Goal: Connect with others: Connect with others

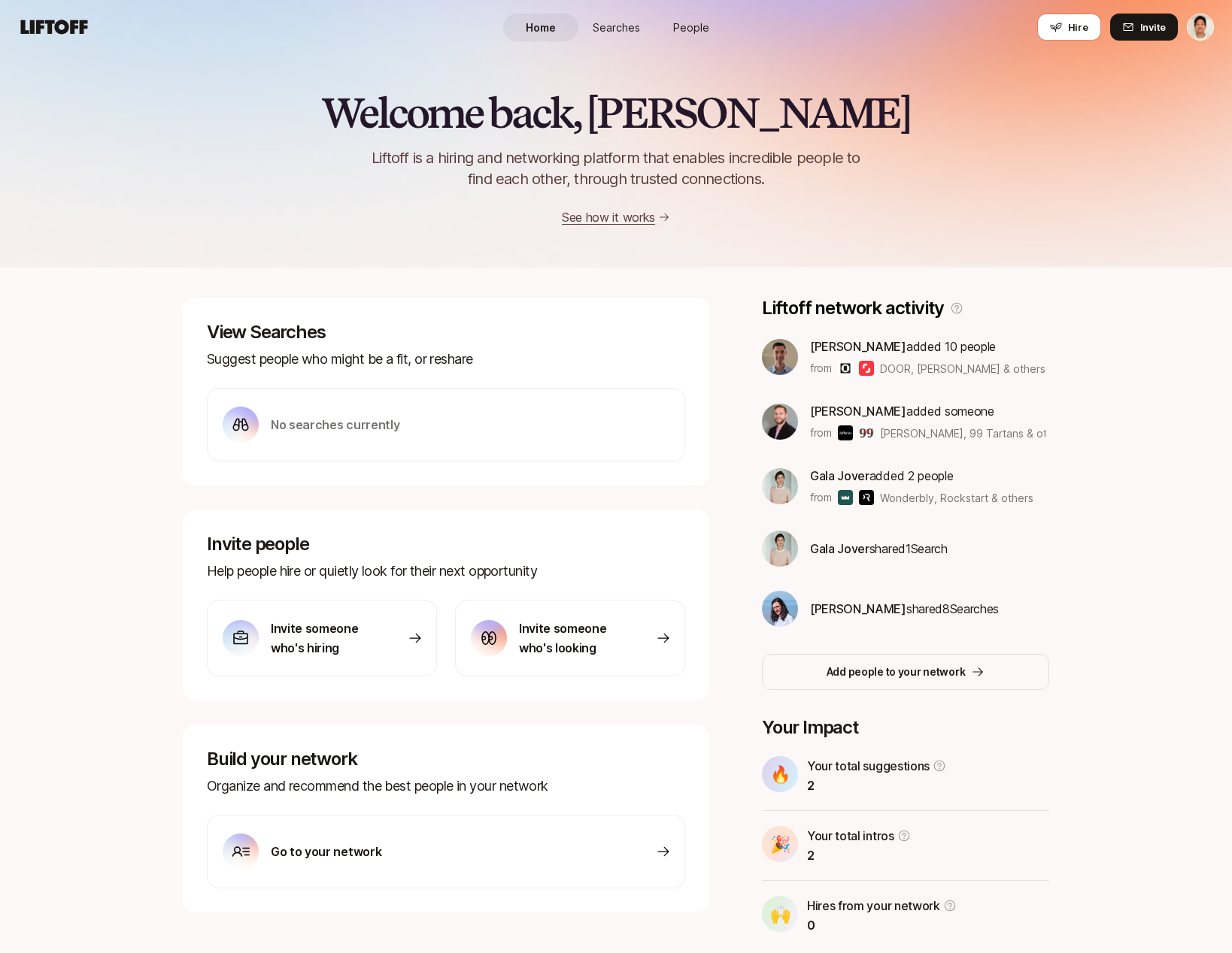
click at [685, 39] on link "People" at bounding box center [690, 27] width 75 height 28
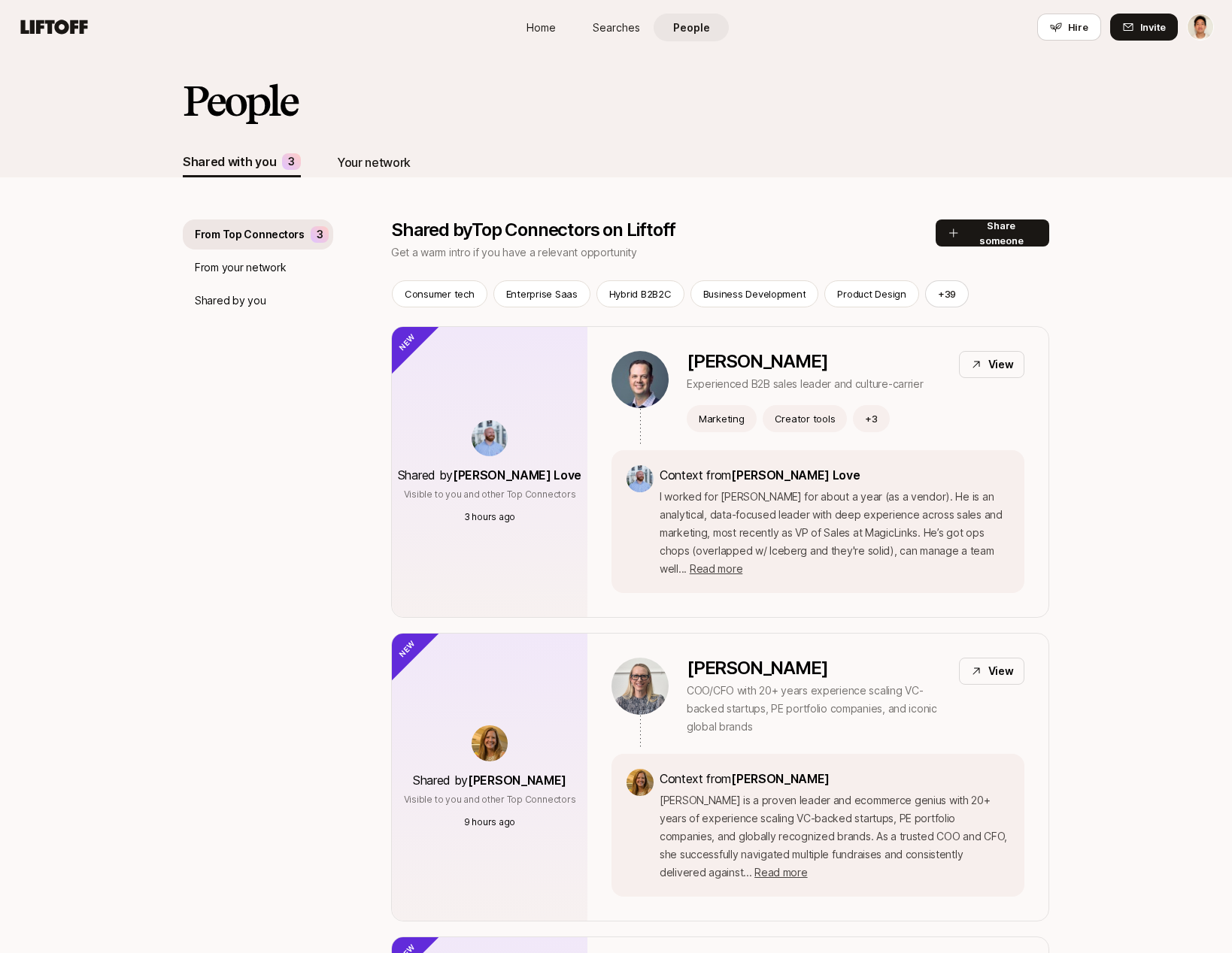
click at [373, 164] on div "Your network" at bounding box center [373, 162] width 74 height 19
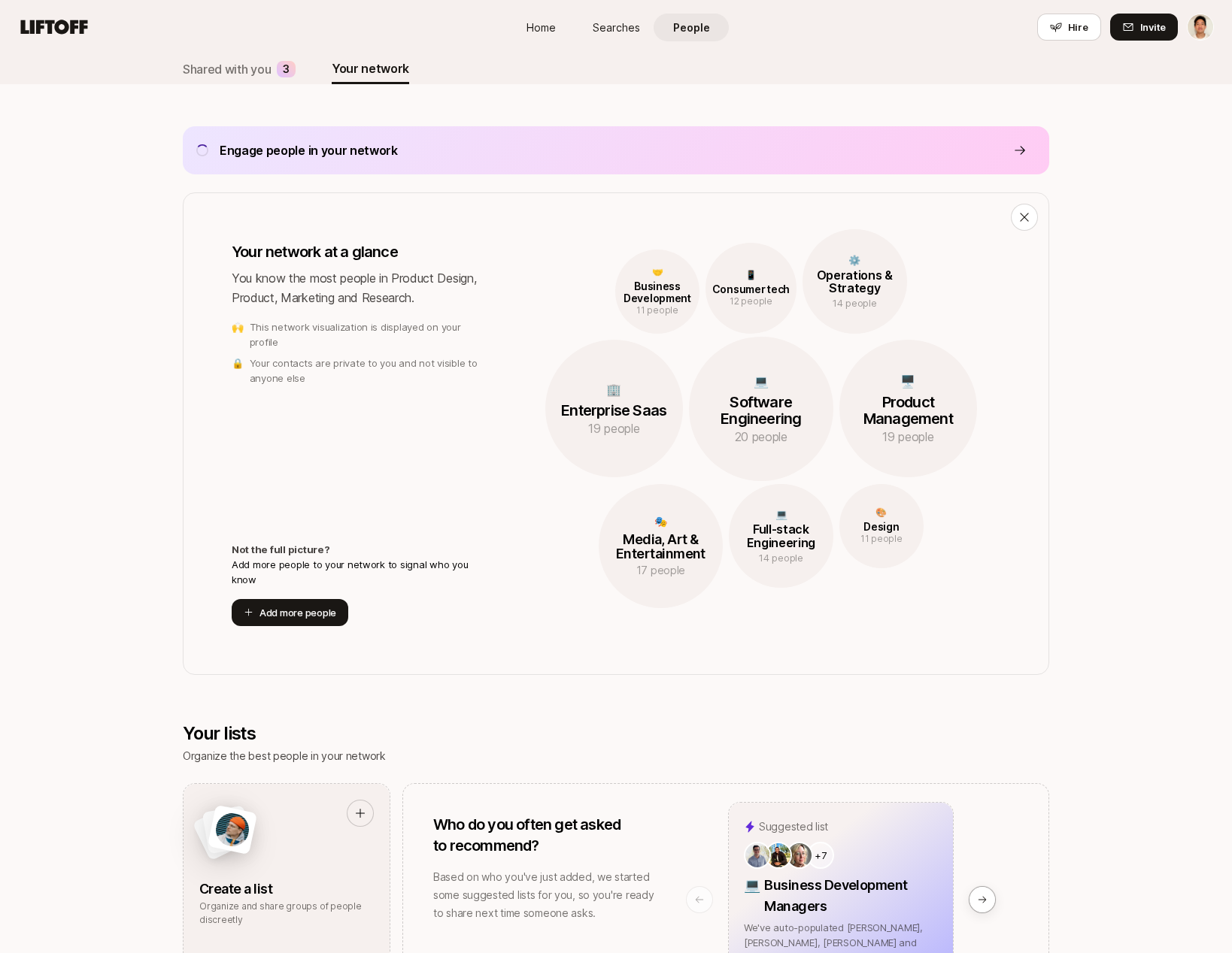
scroll to position [141, 0]
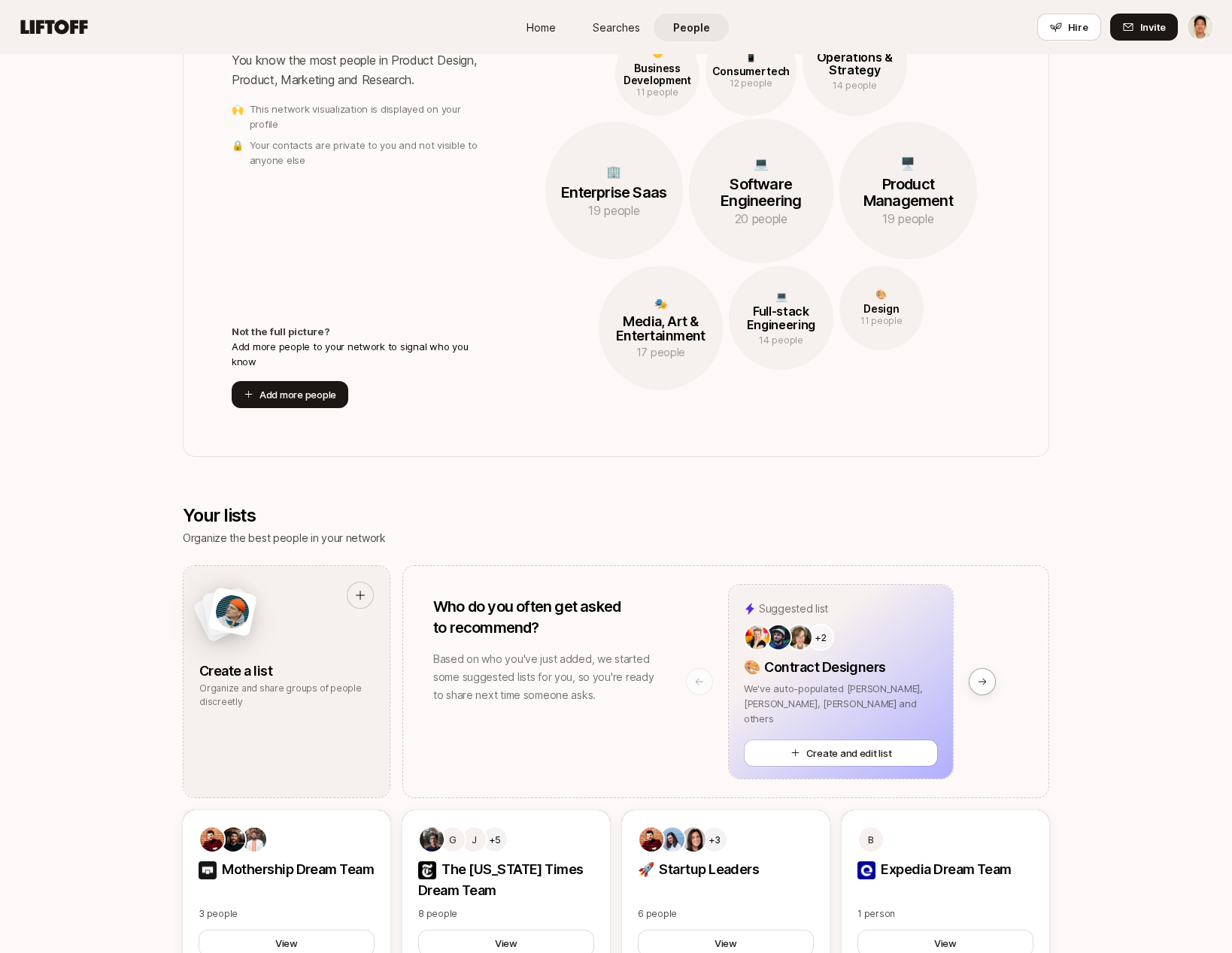
scroll to position [364, 0]
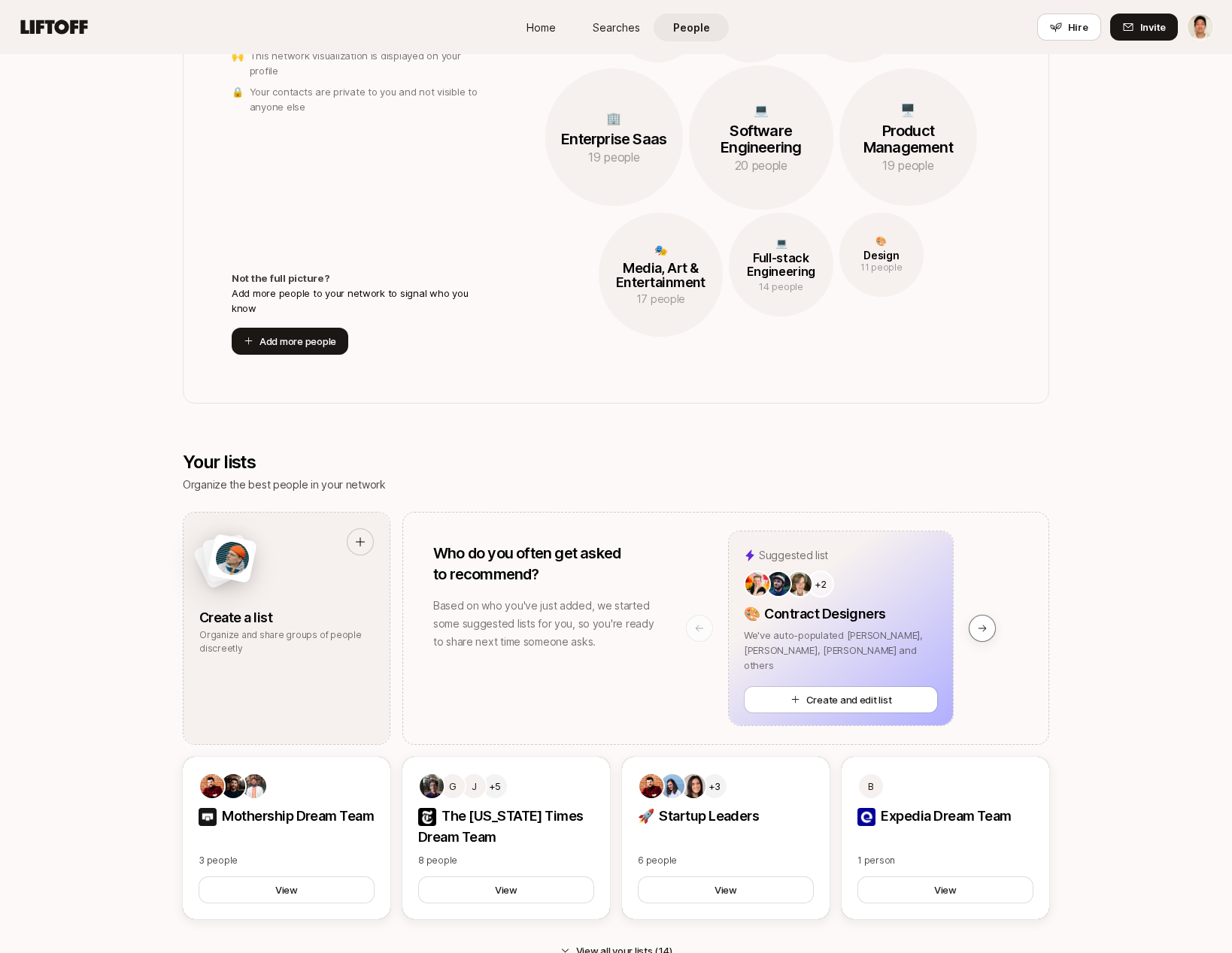
click at [977, 625] on icon at bounding box center [982, 628] width 11 height 11
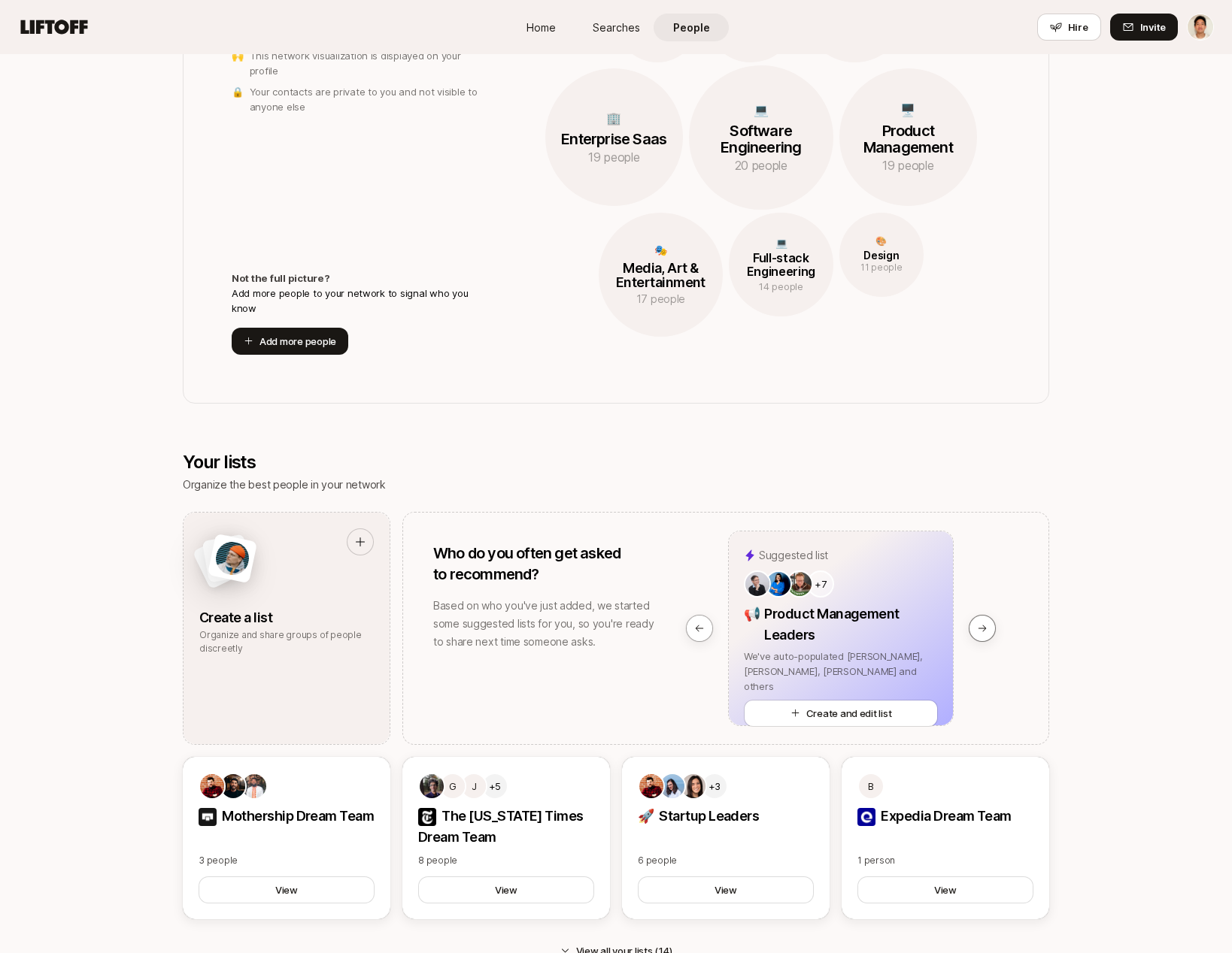
click at [977, 625] on icon at bounding box center [982, 628] width 11 height 11
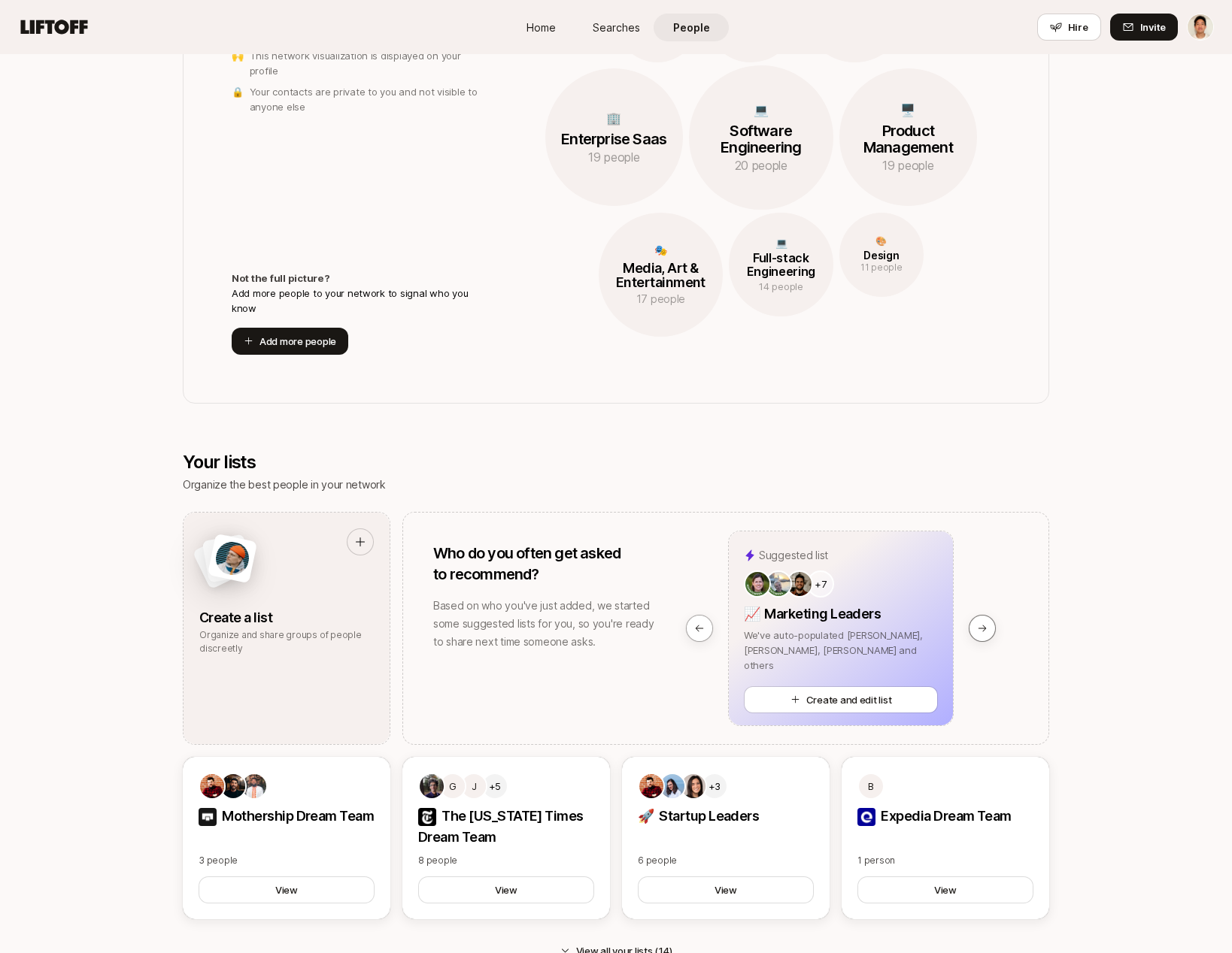
click at [977, 625] on icon at bounding box center [982, 628] width 11 height 11
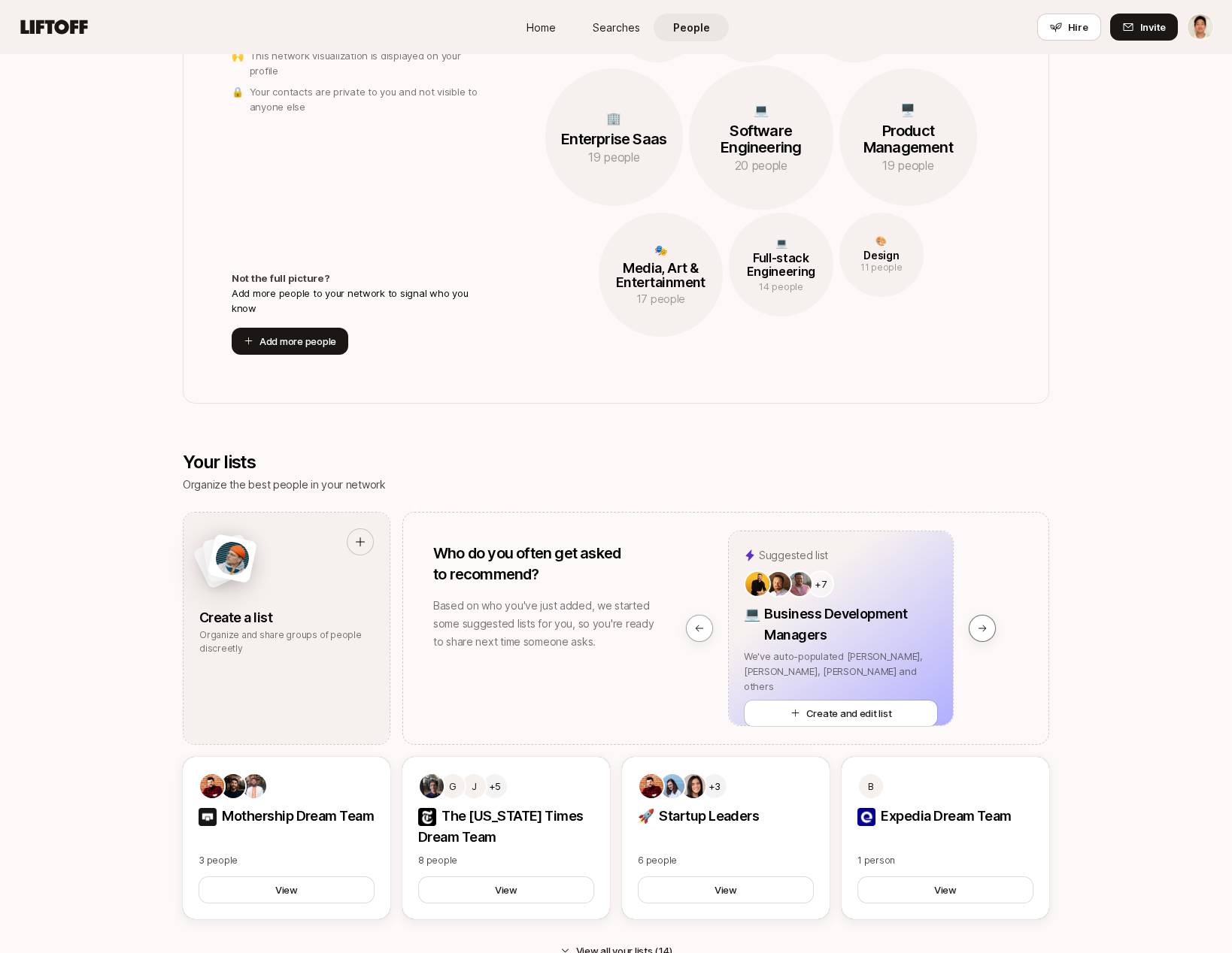
click at [977, 625] on icon at bounding box center [982, 628] width 11 height 11
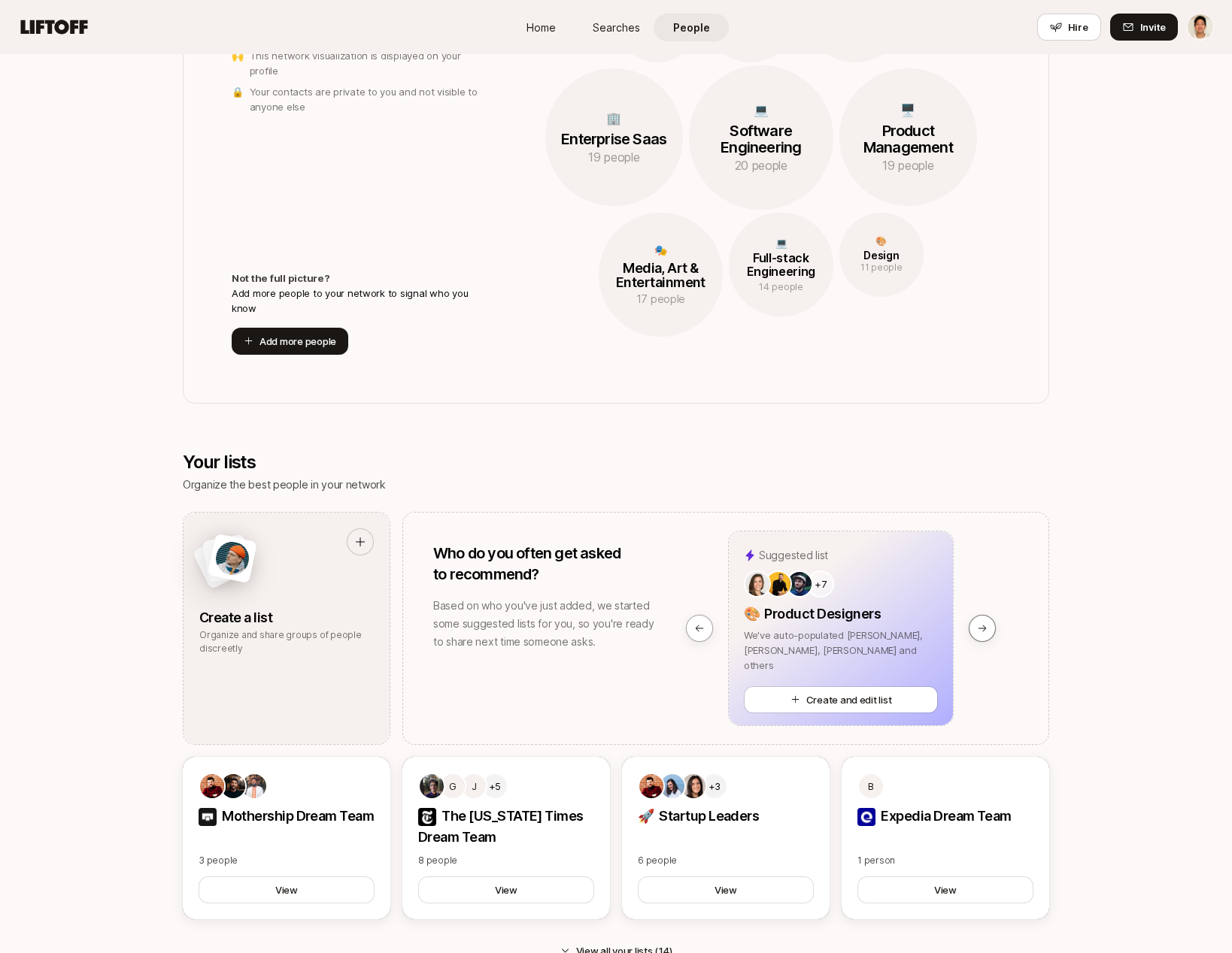
click at [977, 625] on icon at bounding box center [982, 628] width 11 height 11
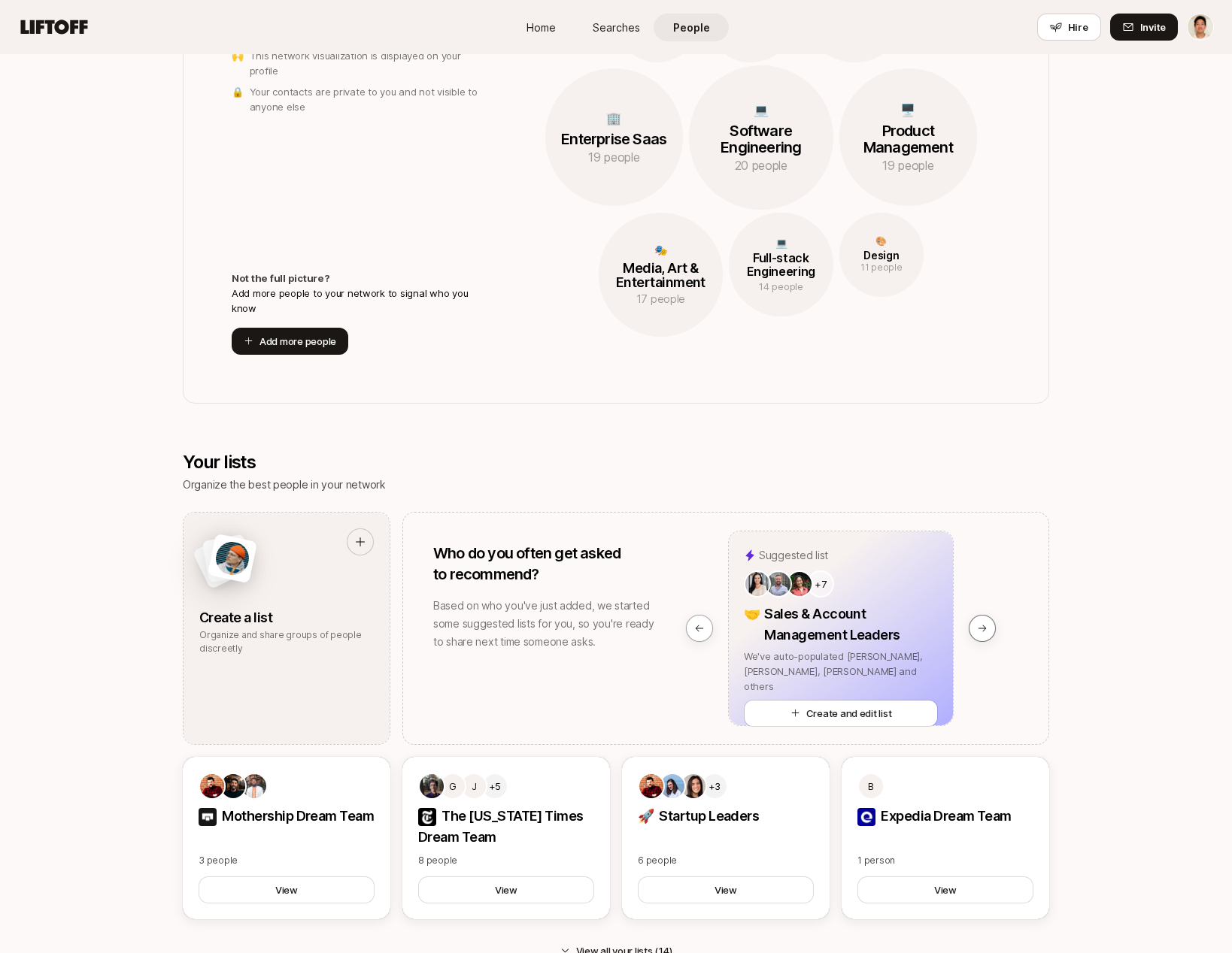
click at [977, 625] on icon at bounding box center [982, 628] width 11 height 11
click at [699, 625] on icon at bounding box center [699, 628] width 11 height 11
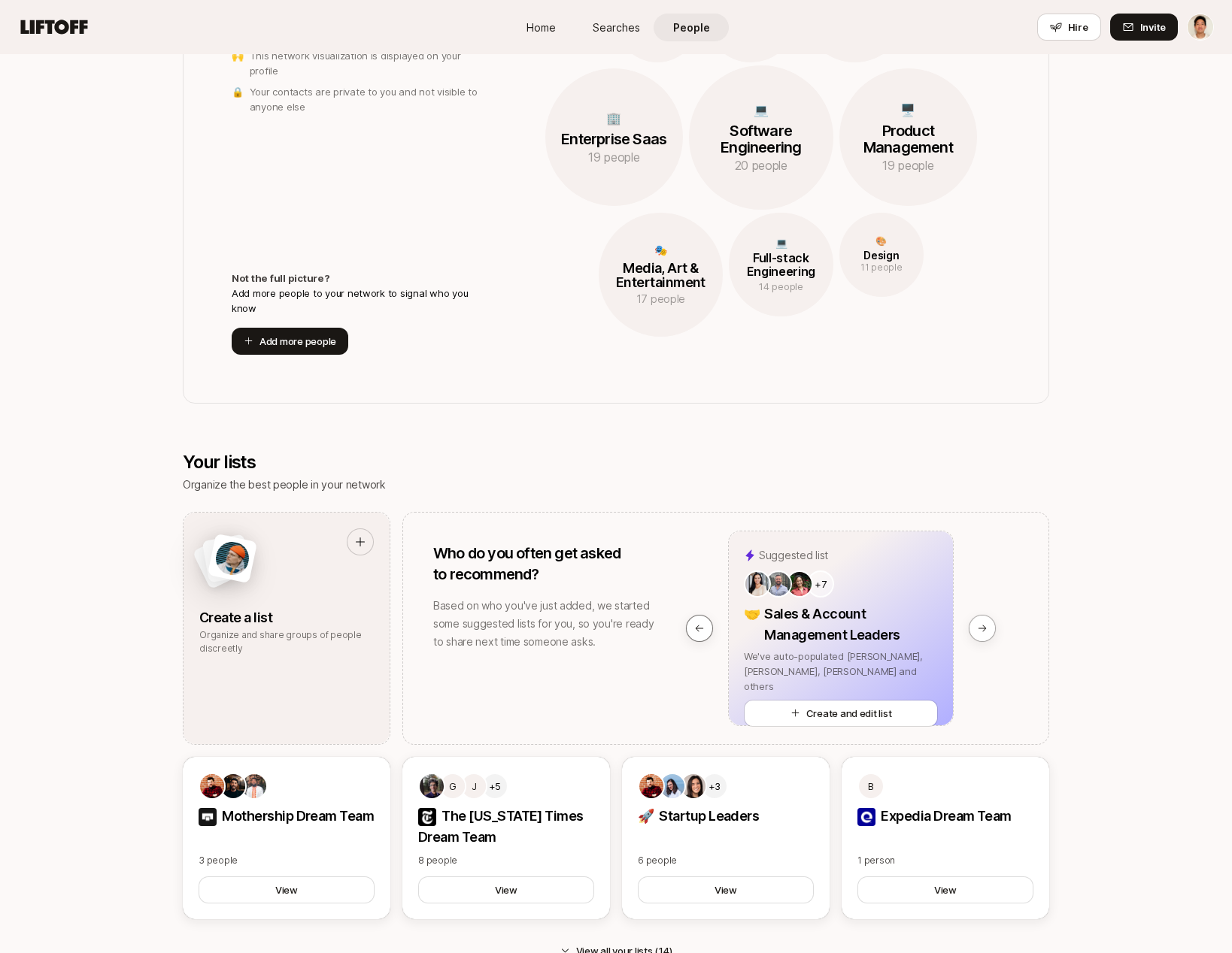
click at [699, 625] on icon at bounding box center [699, 628] width 11 height 11
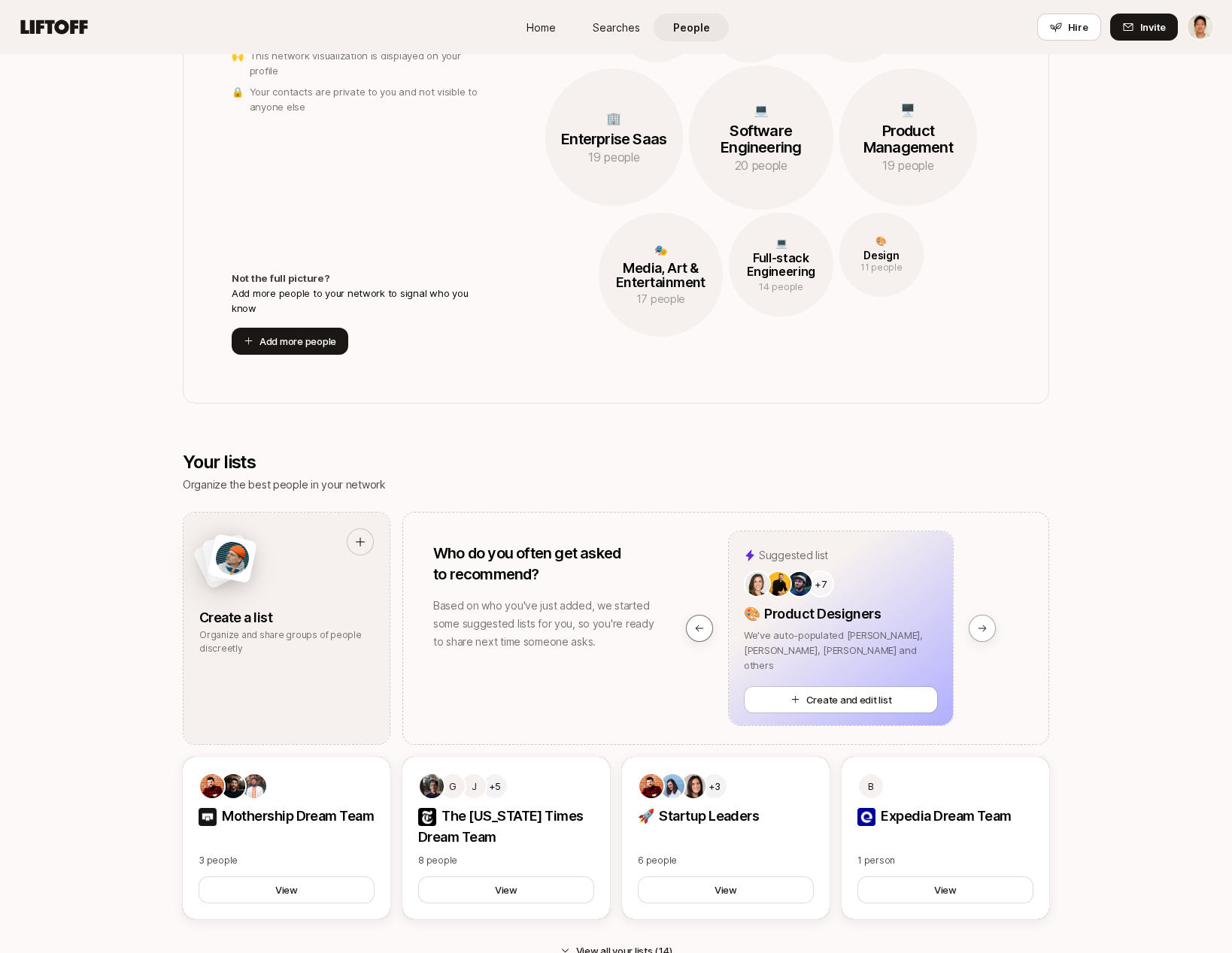
click at [699, 625] on icon at bounding box center [699, 628] width 11 height 11
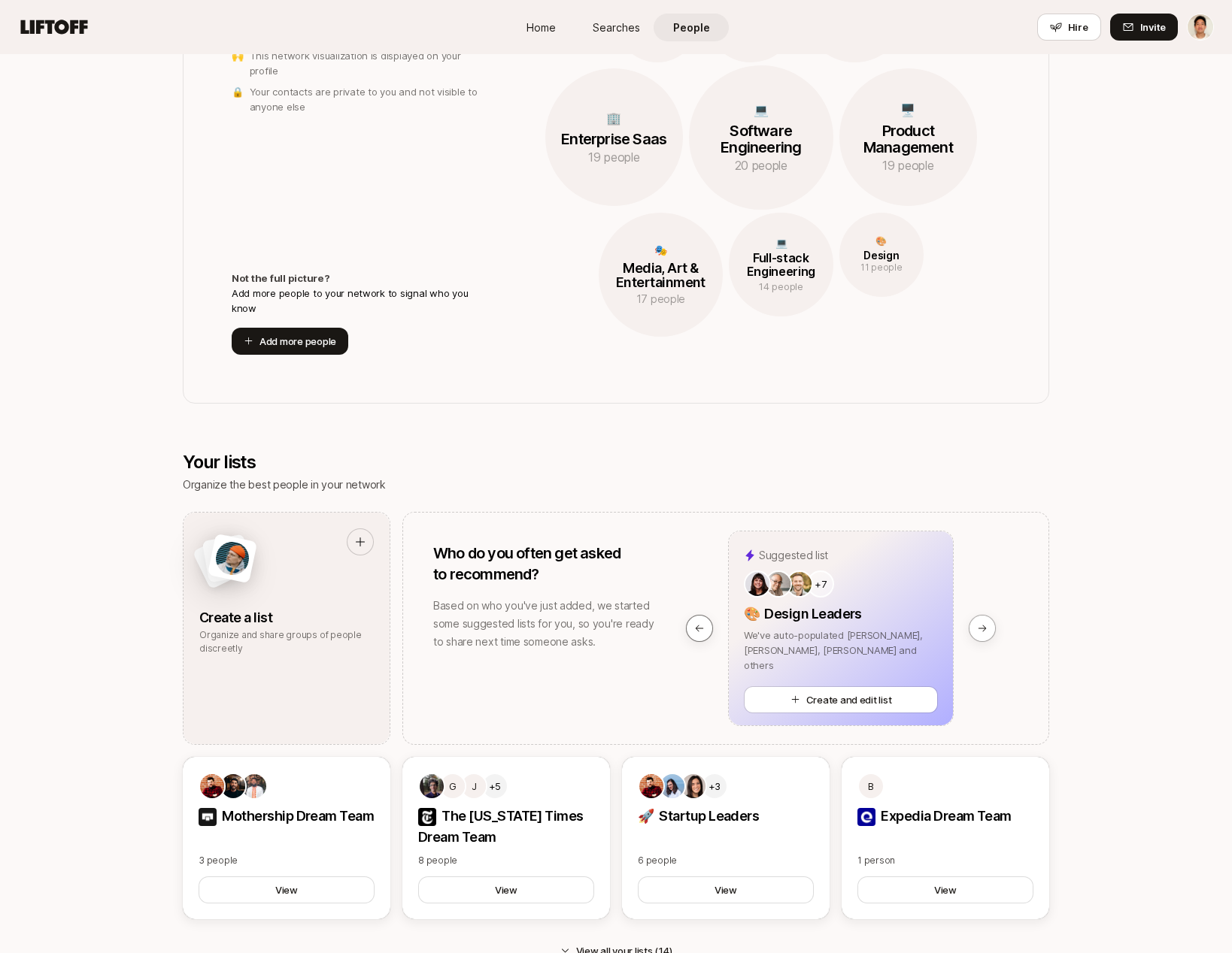
click at [699, 625] on icon at bounding box center [699, 628] width 11 height 11
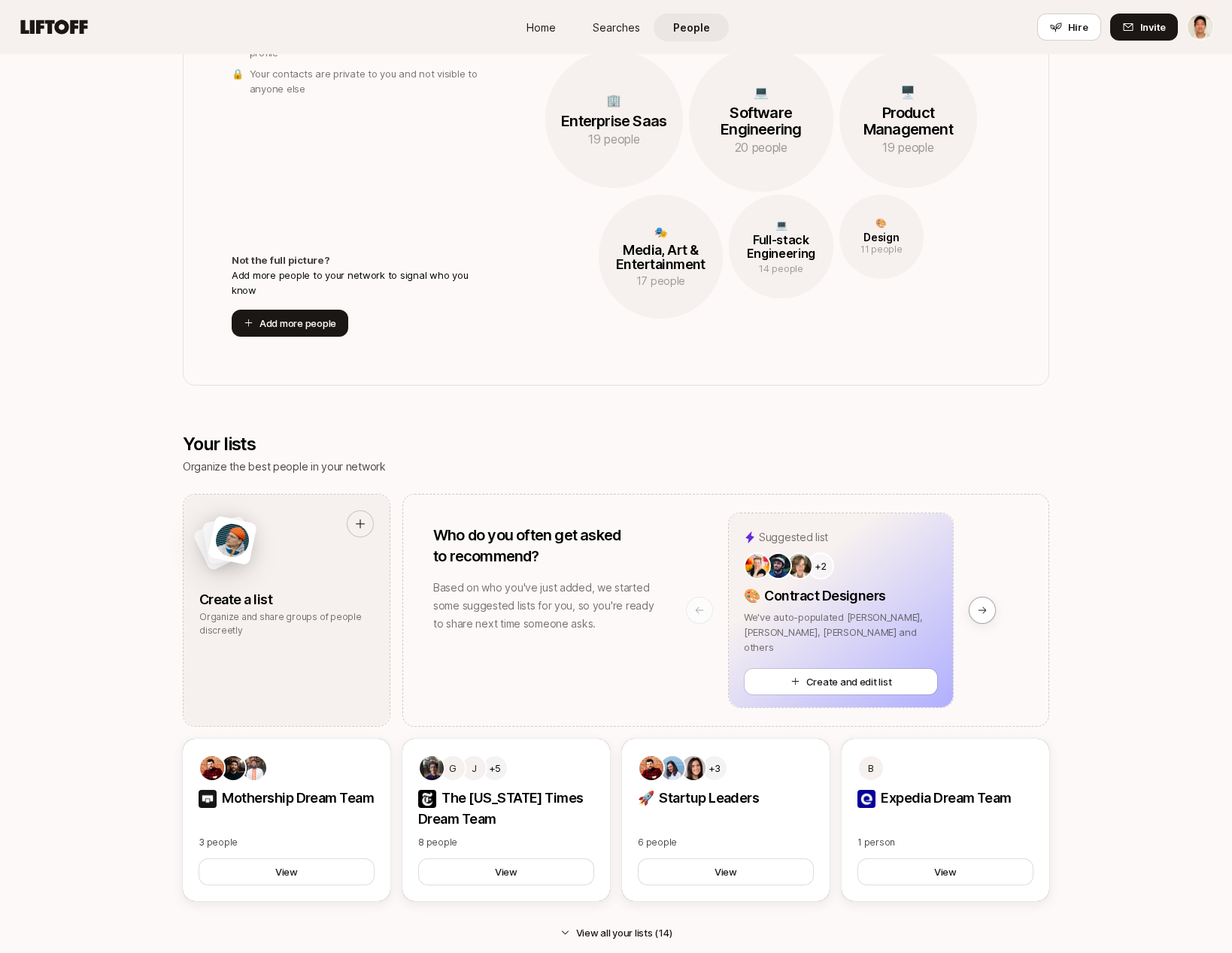
scroll to position [391, 0]
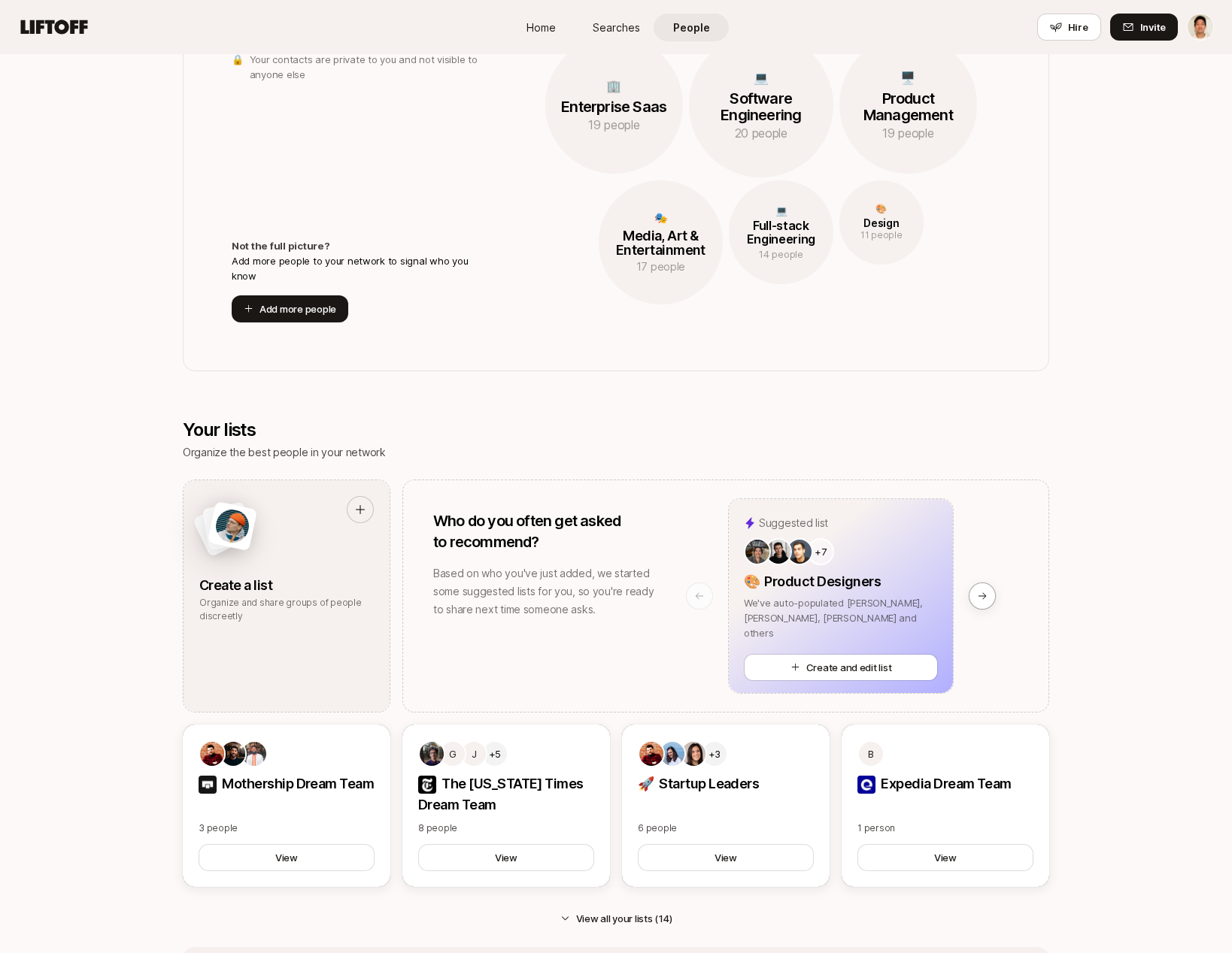
scroll to position [405, 0]
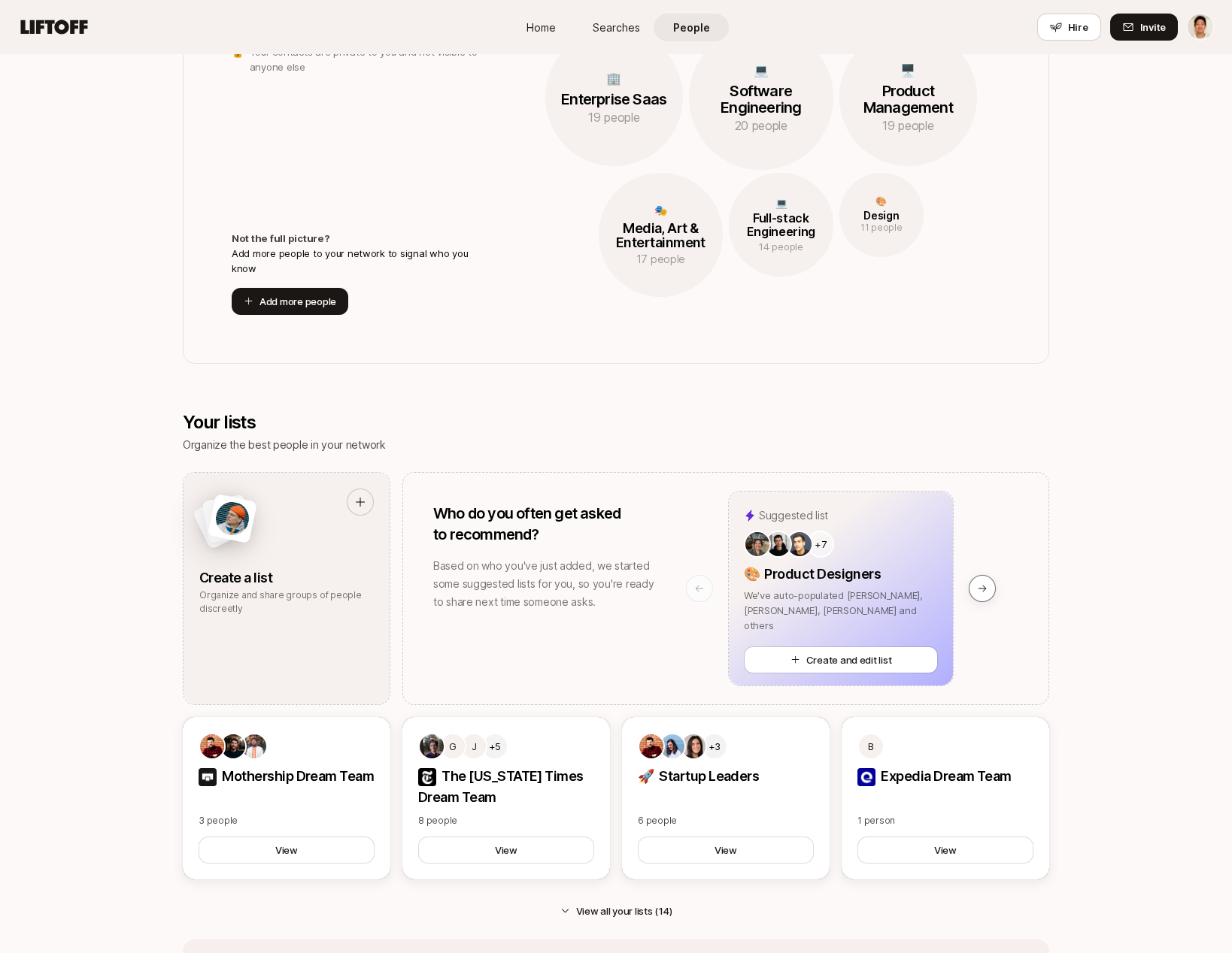
click at [991, 586] on button at bounding box center [982, 589] width 27 height 27
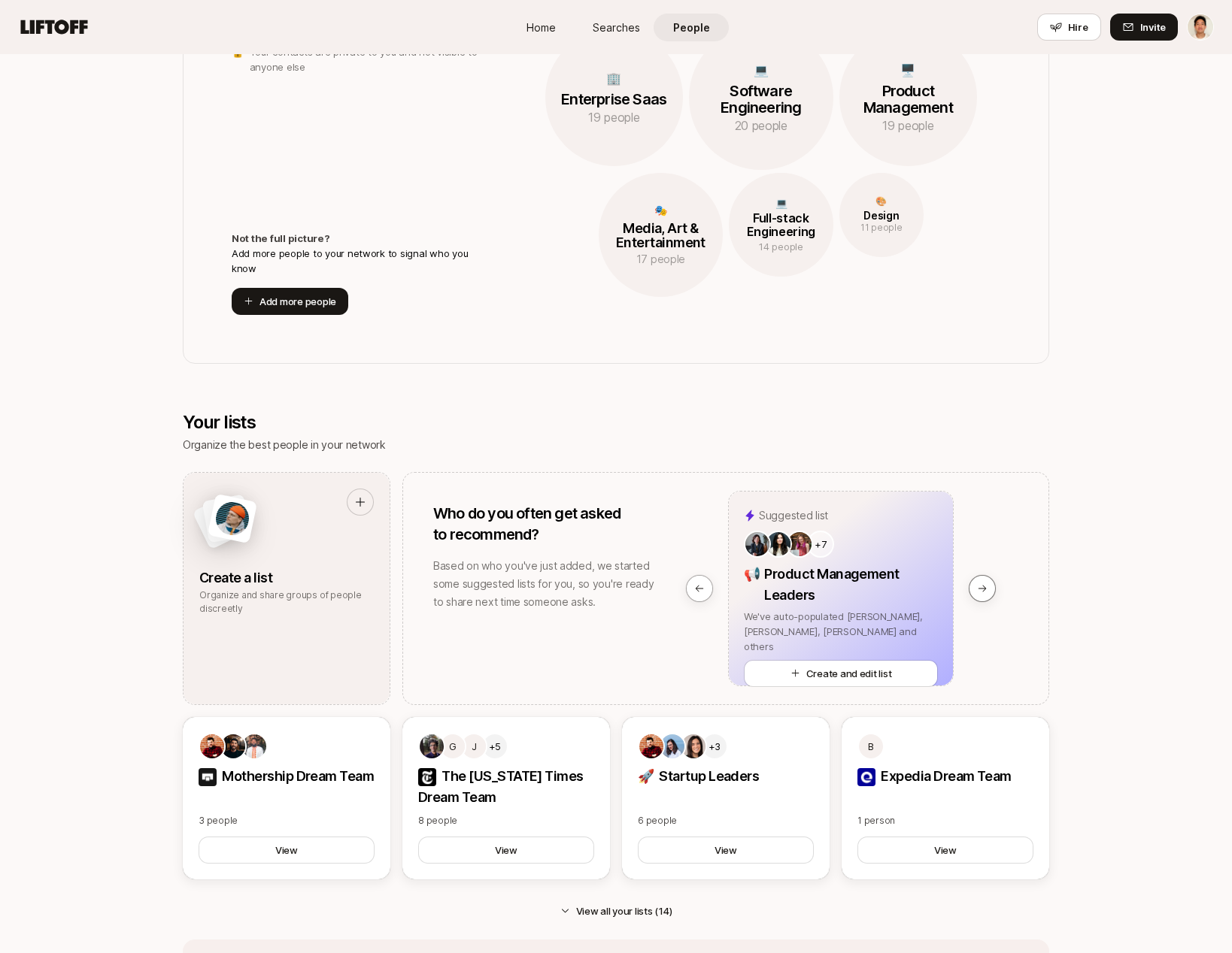
click at [991, 586] on button at bounding box center [982, 589] width 27 height 27
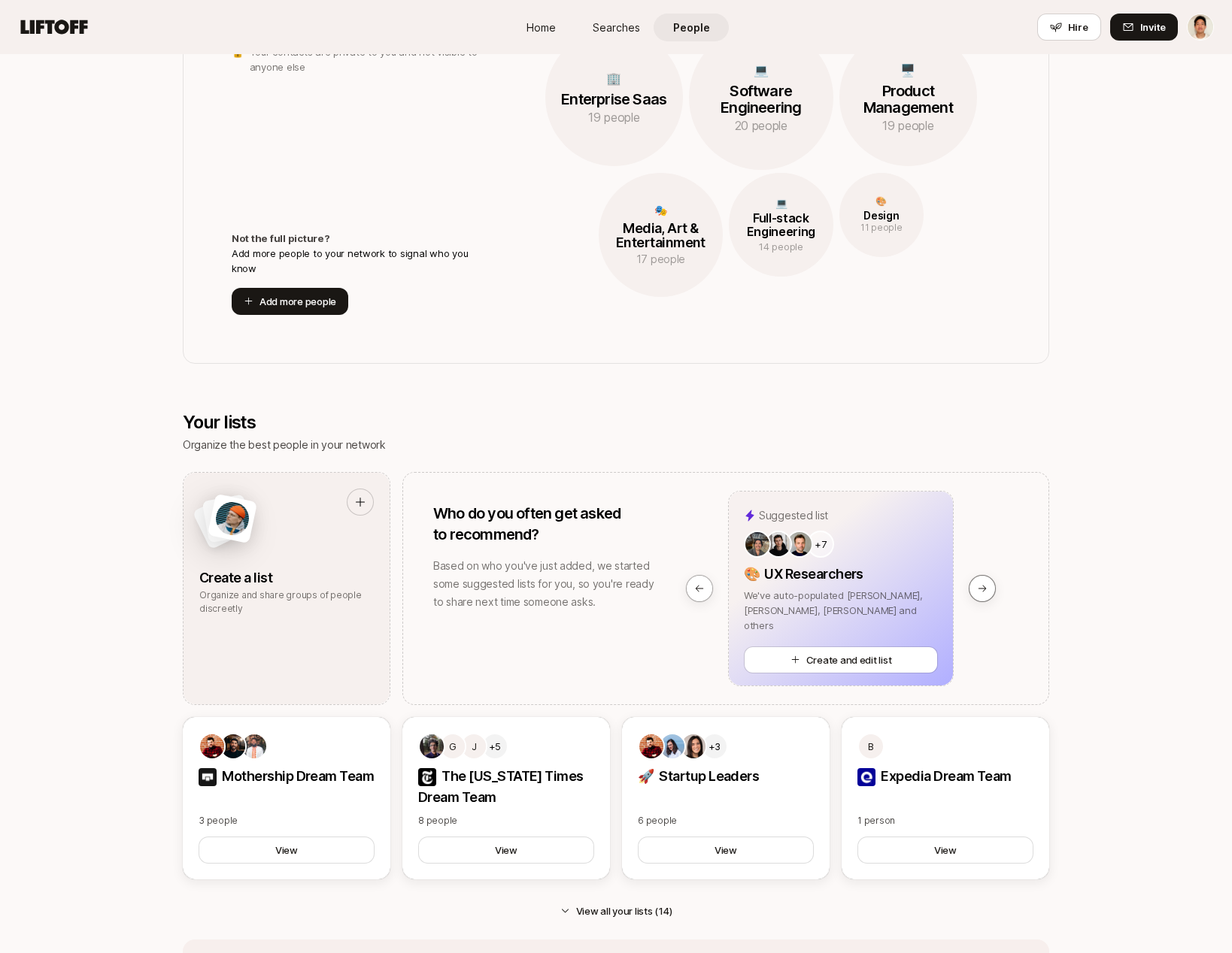
click at [991, 586] on button at bounding box center [982, 589] width 27 height 27
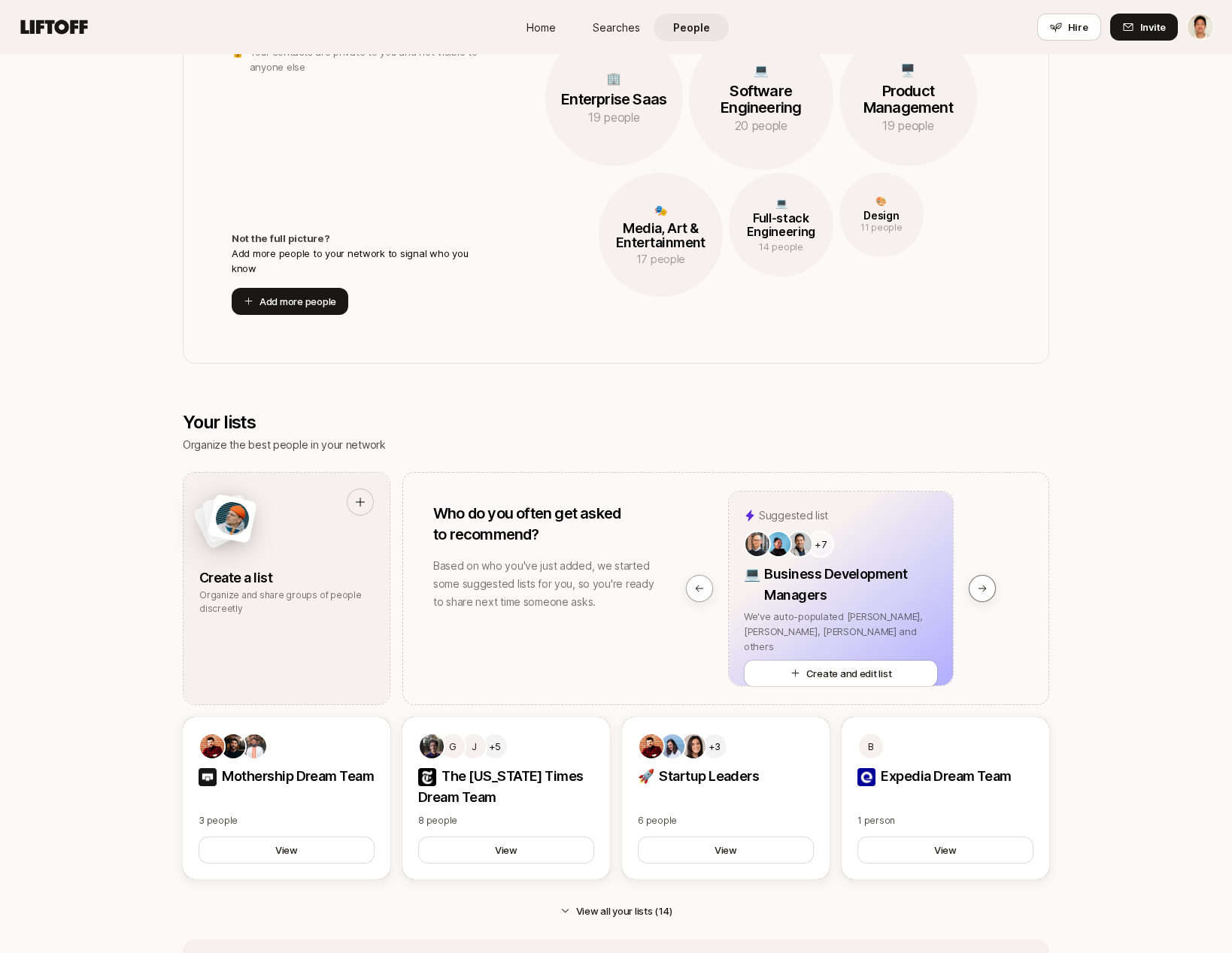
click at [991, 586] on button at bounding box center [982, 589] width 27 height 27
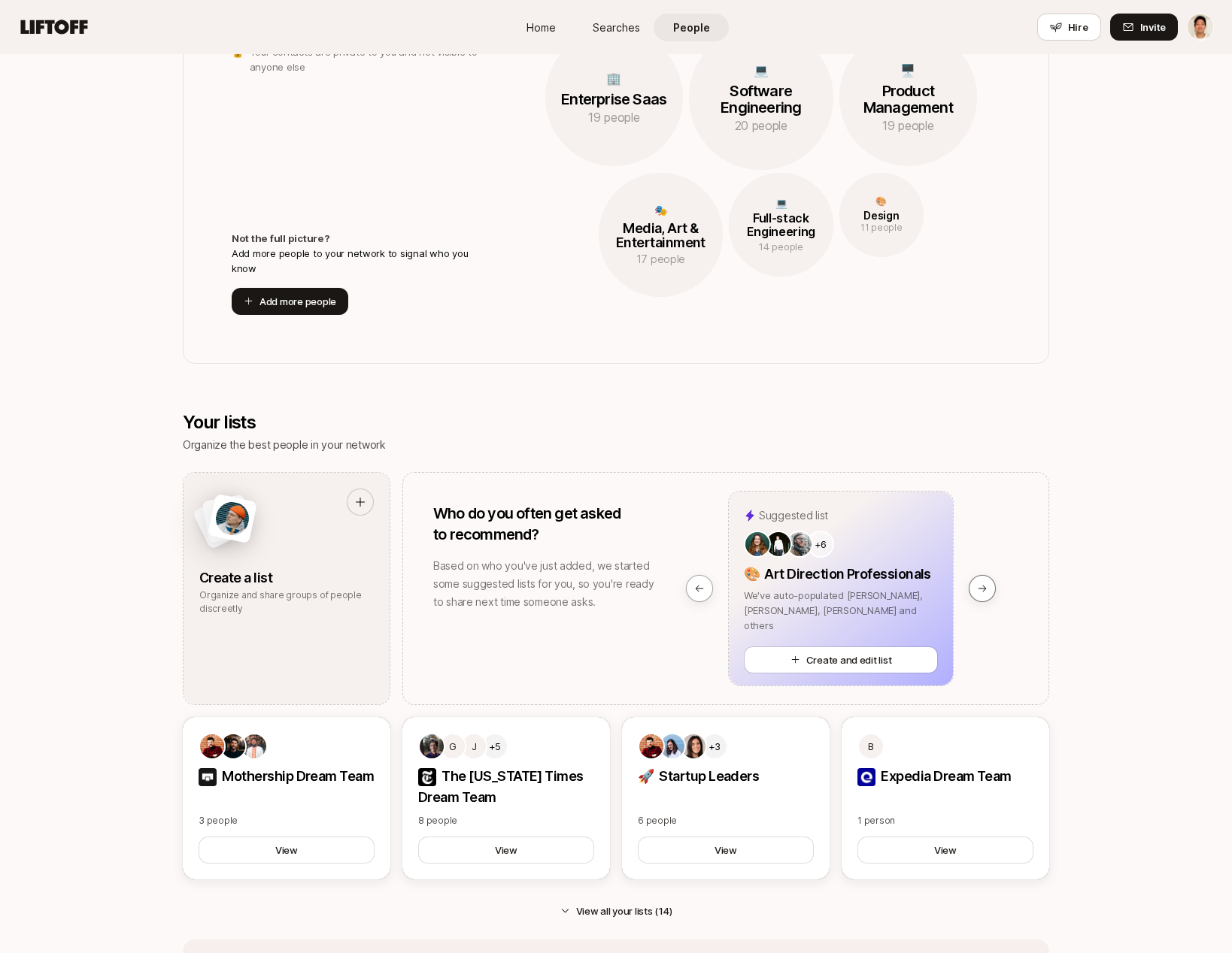
click at [991, 586] on button at bounding box center [982, 589] width 27 height 27
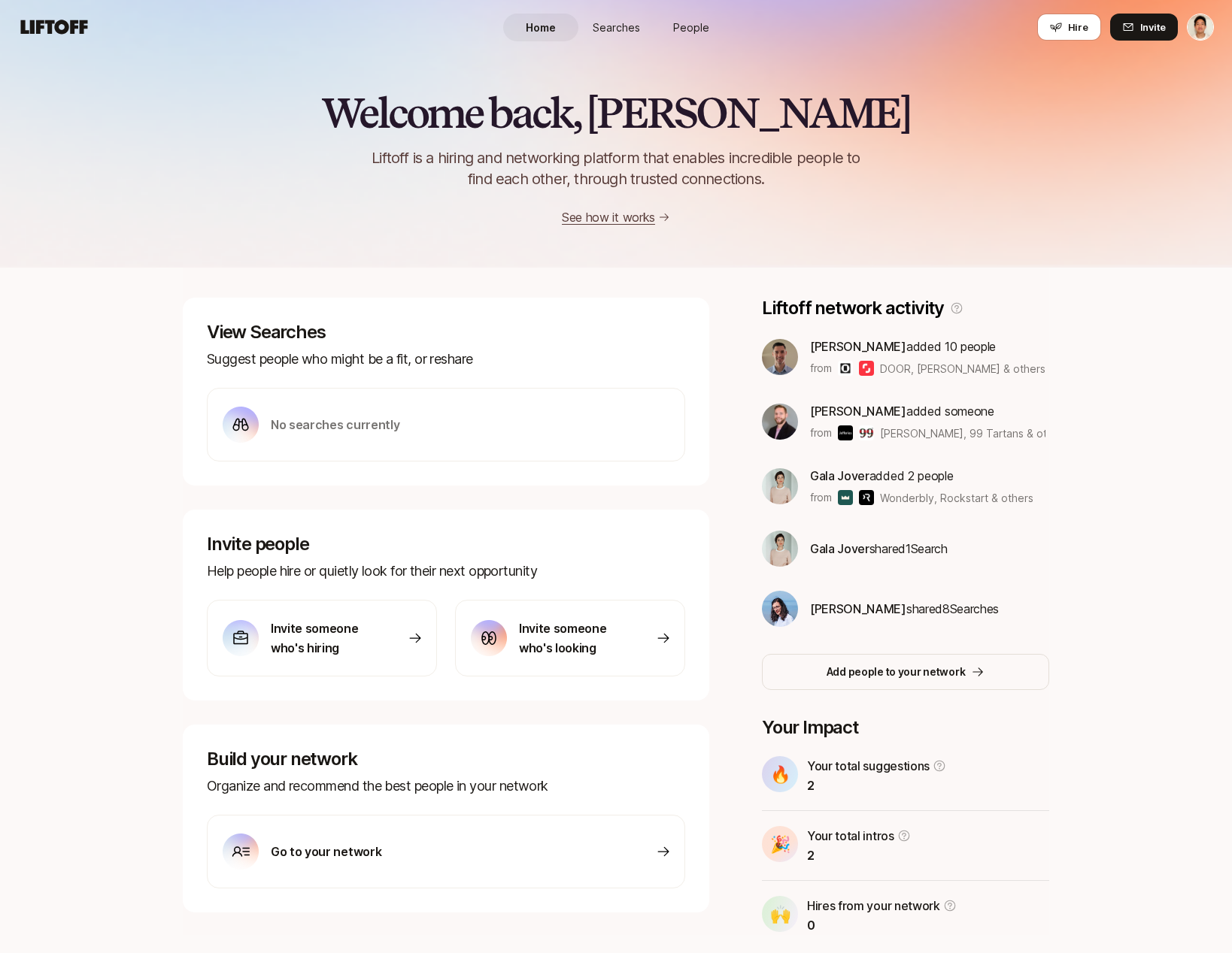
click at [693, 36] on link "People" at bounding box center [690, 27] width 75 height 28
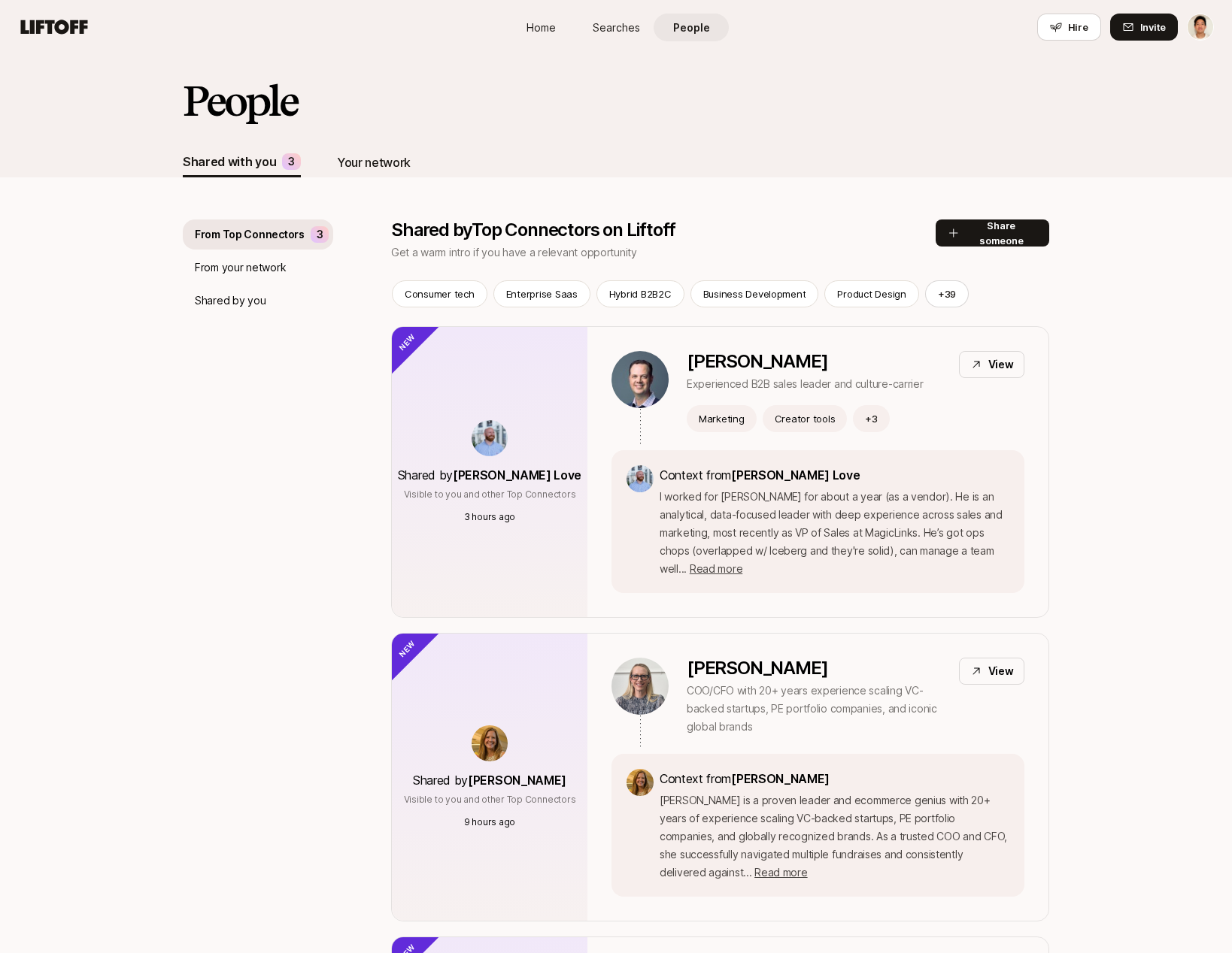
click at [369, 158] on div "Your network" at bounding box center [373, 162] width 74 height 19
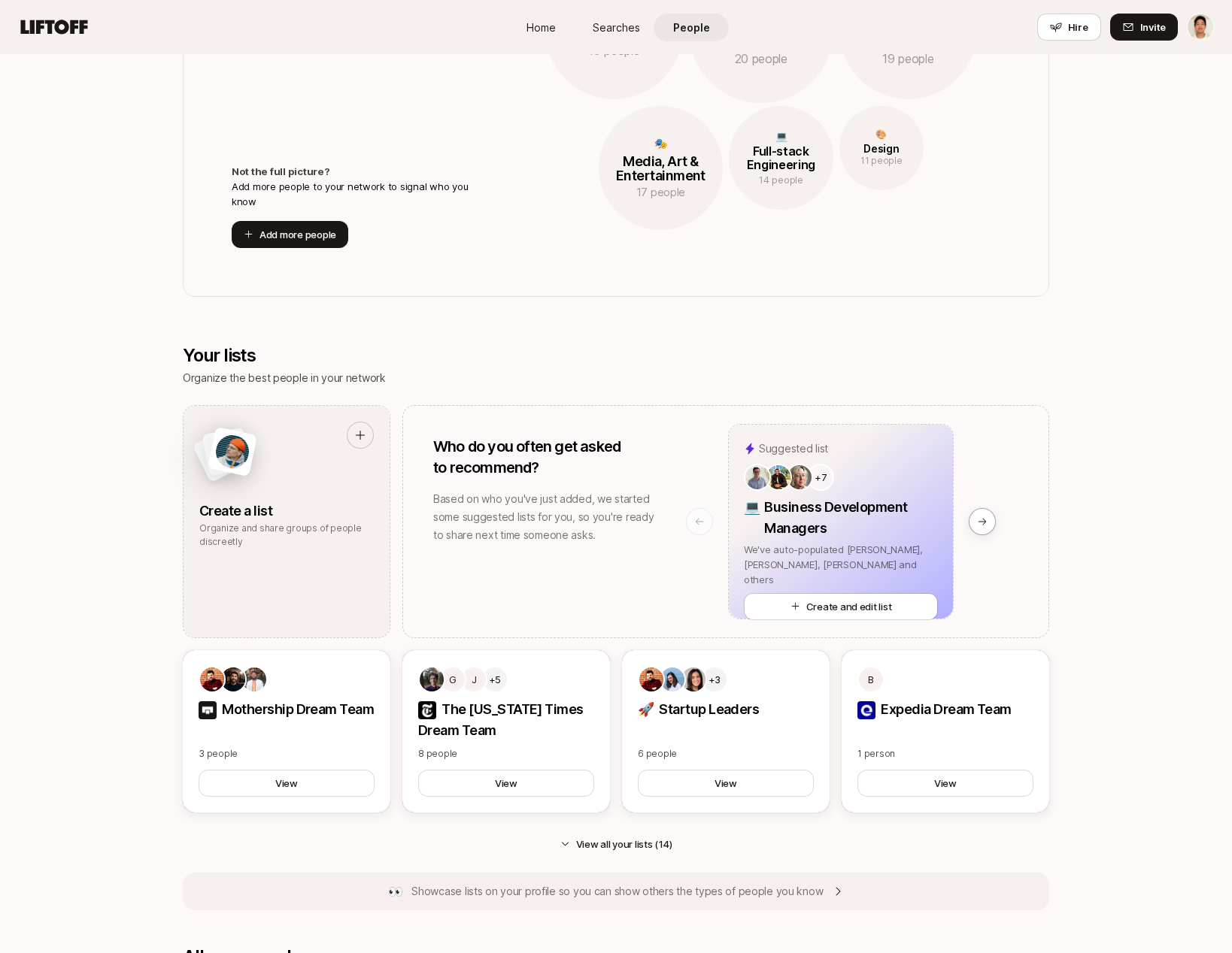
scroll to position [477, 0]
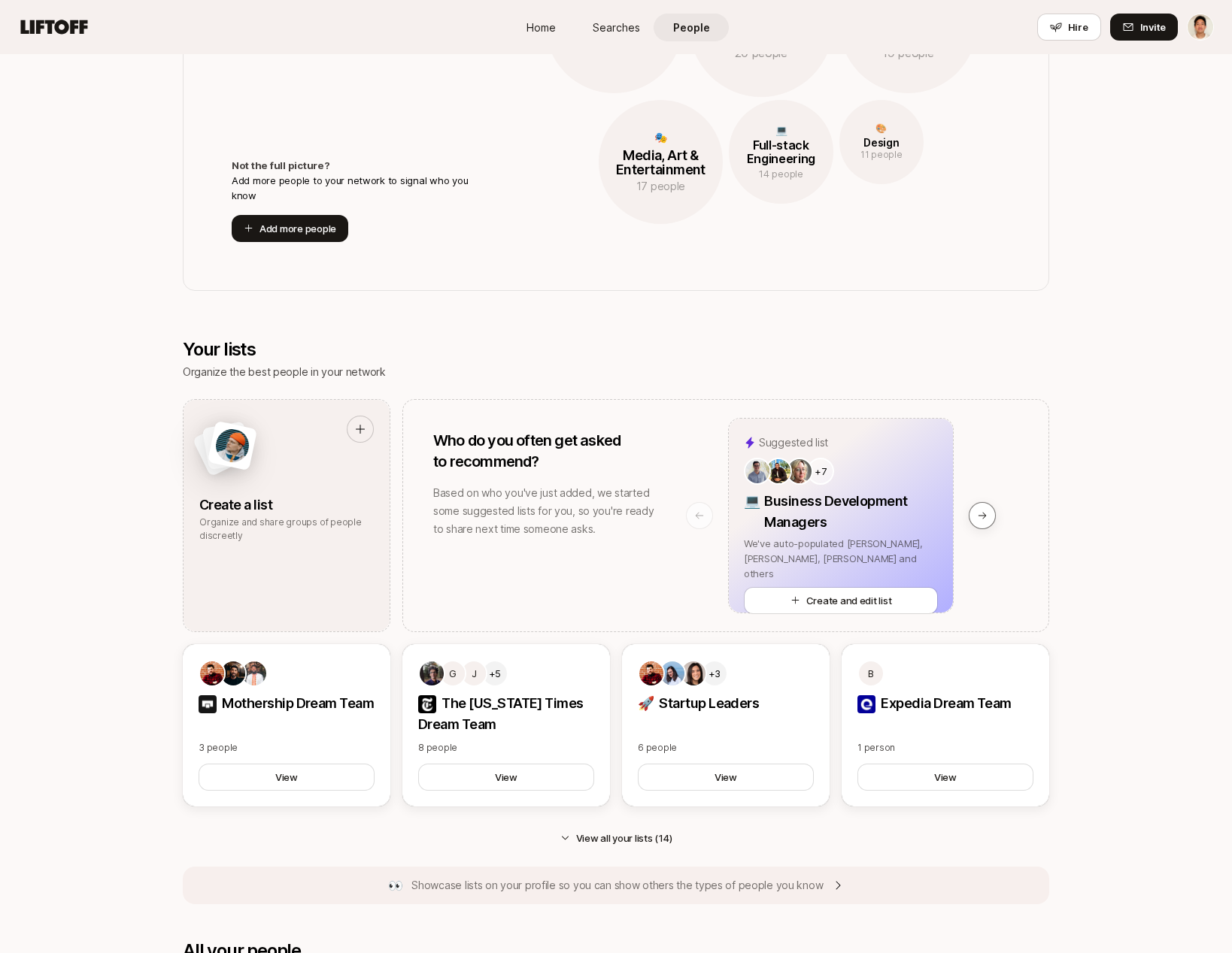
click at [987, 515] on icon at bounding box center [982, 515] width 11 height 11
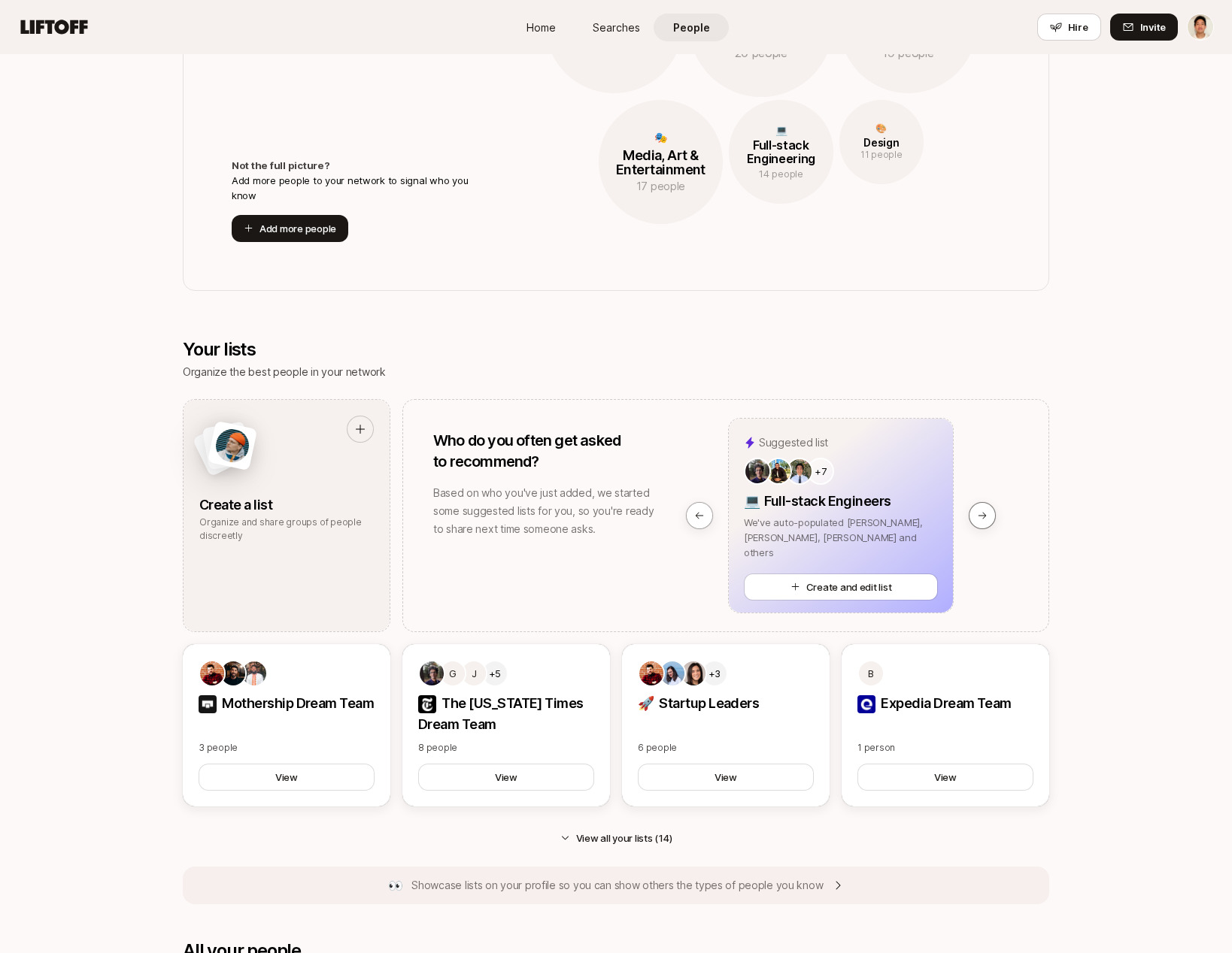
click at [987, 515] on icon at bounding box center [982, 515] width 11 height 11
click at [701, 517] on icon at bounding box center [699, 515] width 11 height 11
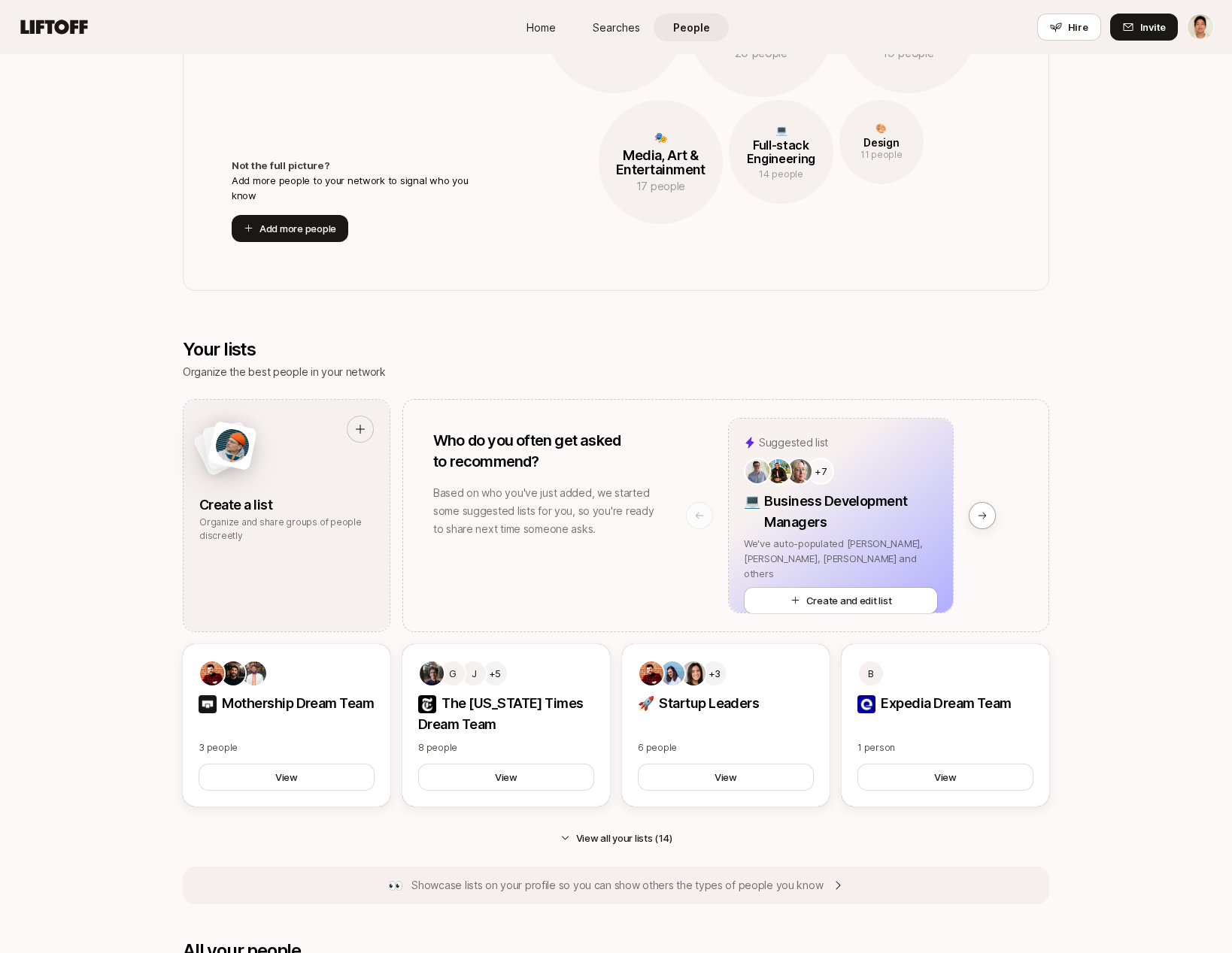
click at [980, 518] on icon at bounding box center [982, 515] width 11 height 11
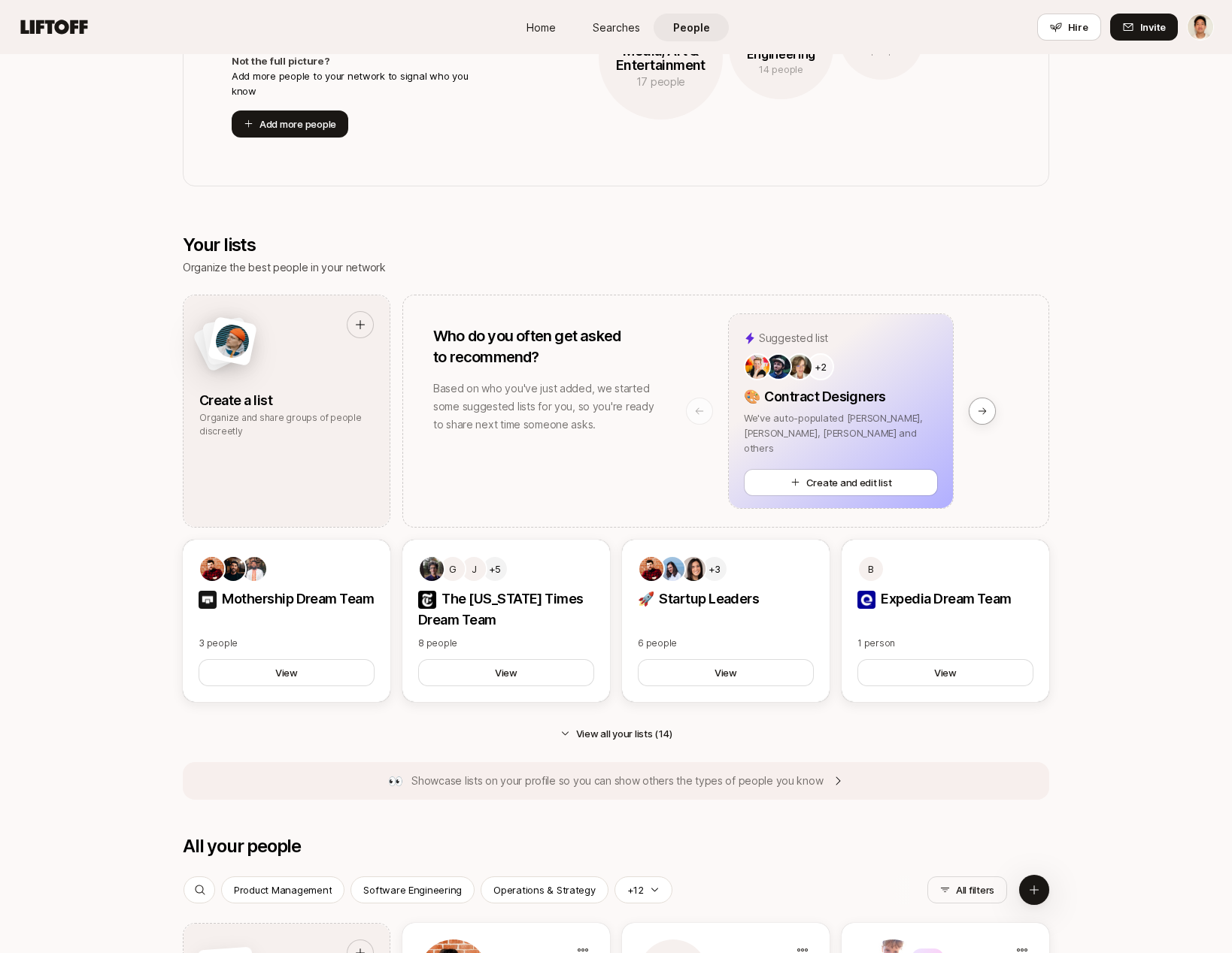
scroll to position [564, 0]
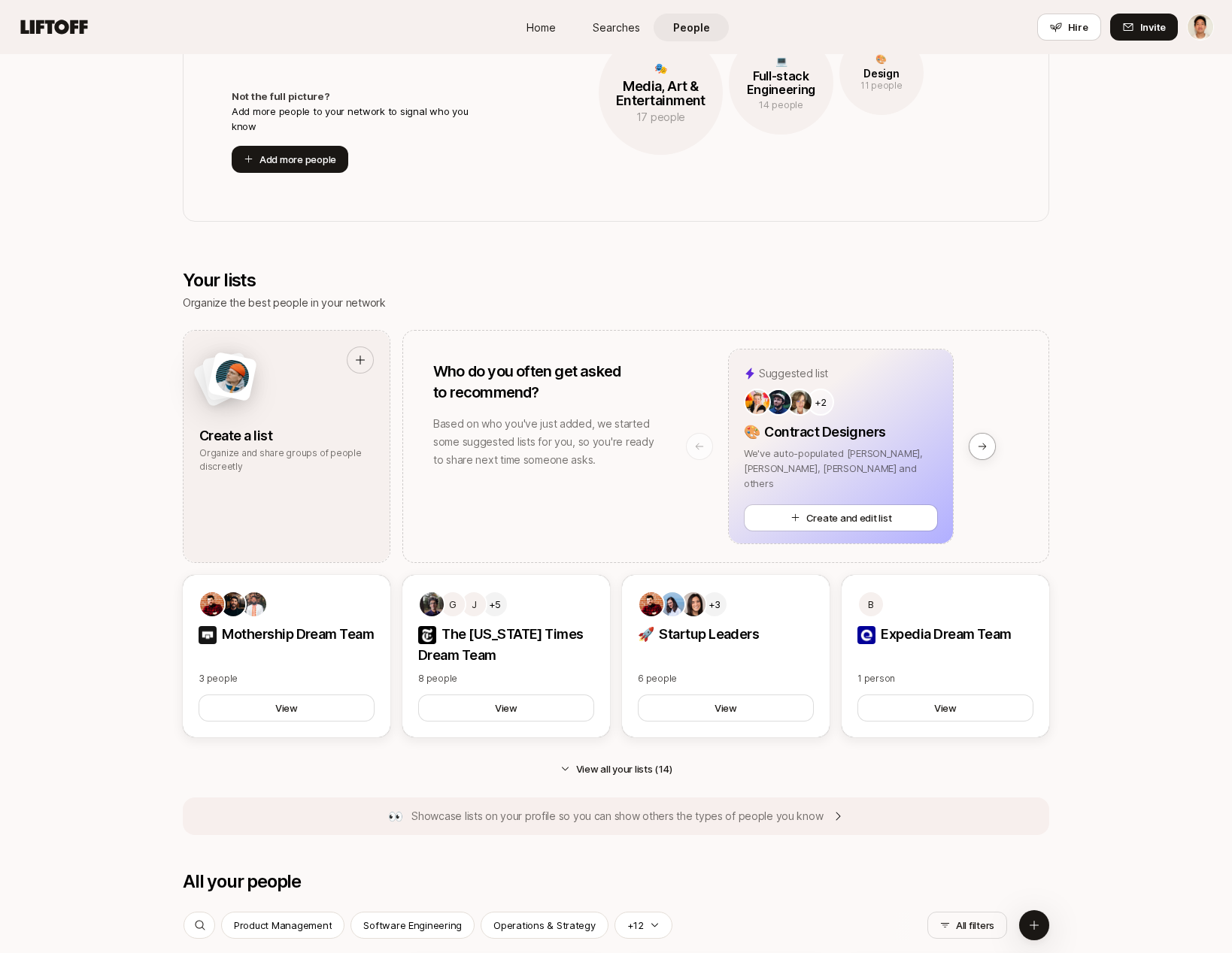
click at [978, 439] on button at bounding box center [982, 447] width 27 height 27
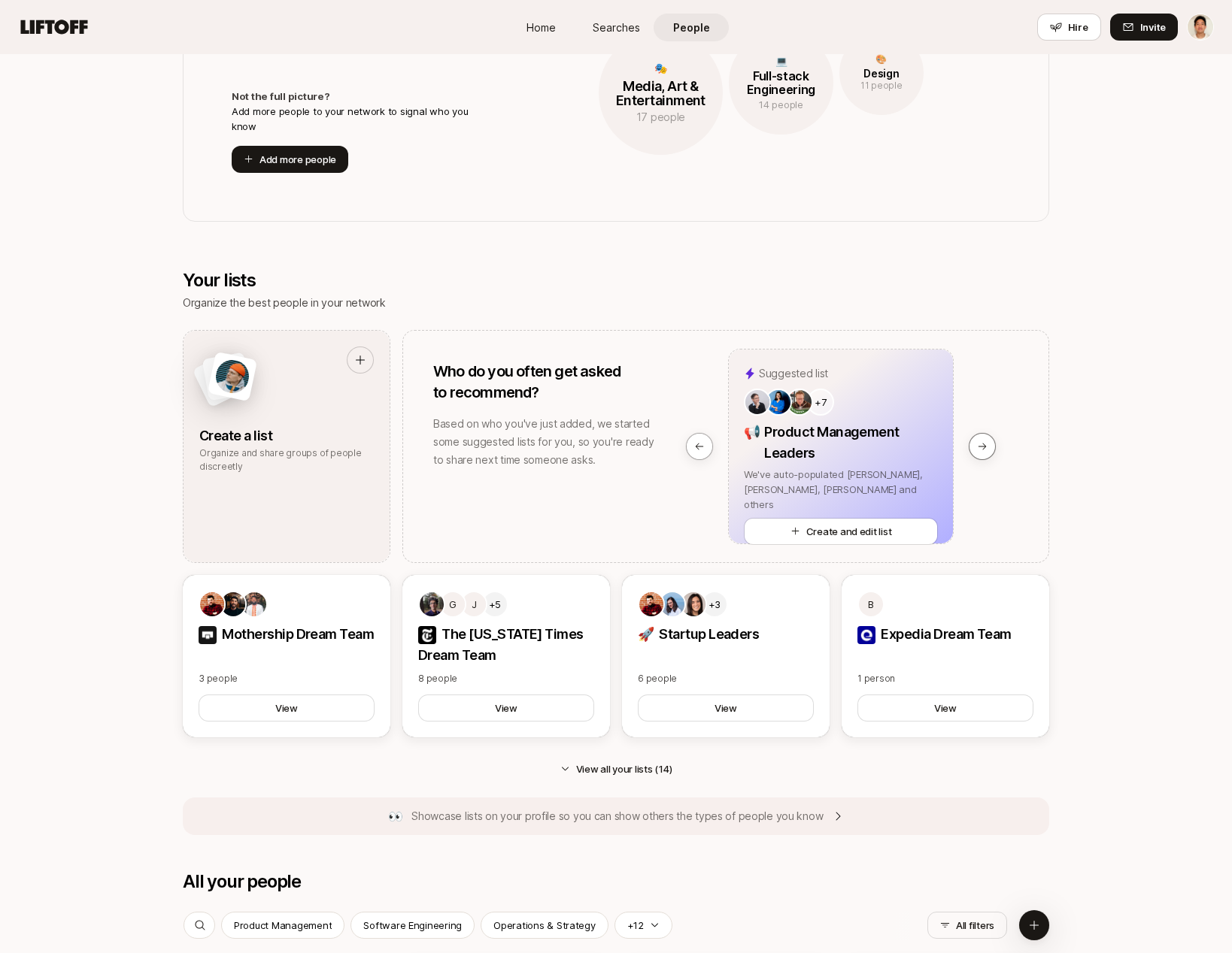
click at [978, 439] on button at bounding box center [982, 447] width 27 height 27
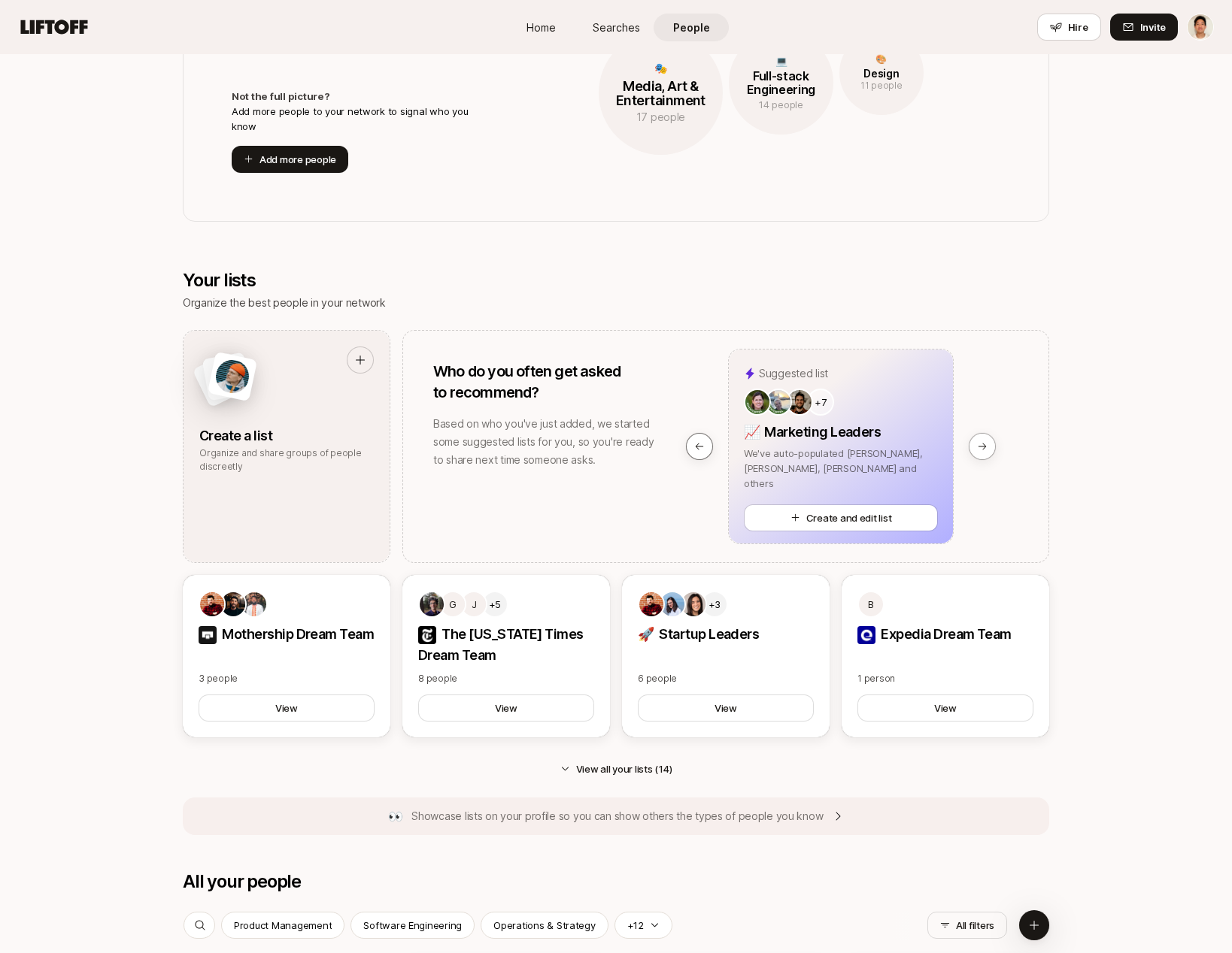
click at [705, 441] on button at bounding box center [699, 447] width 27 height 27
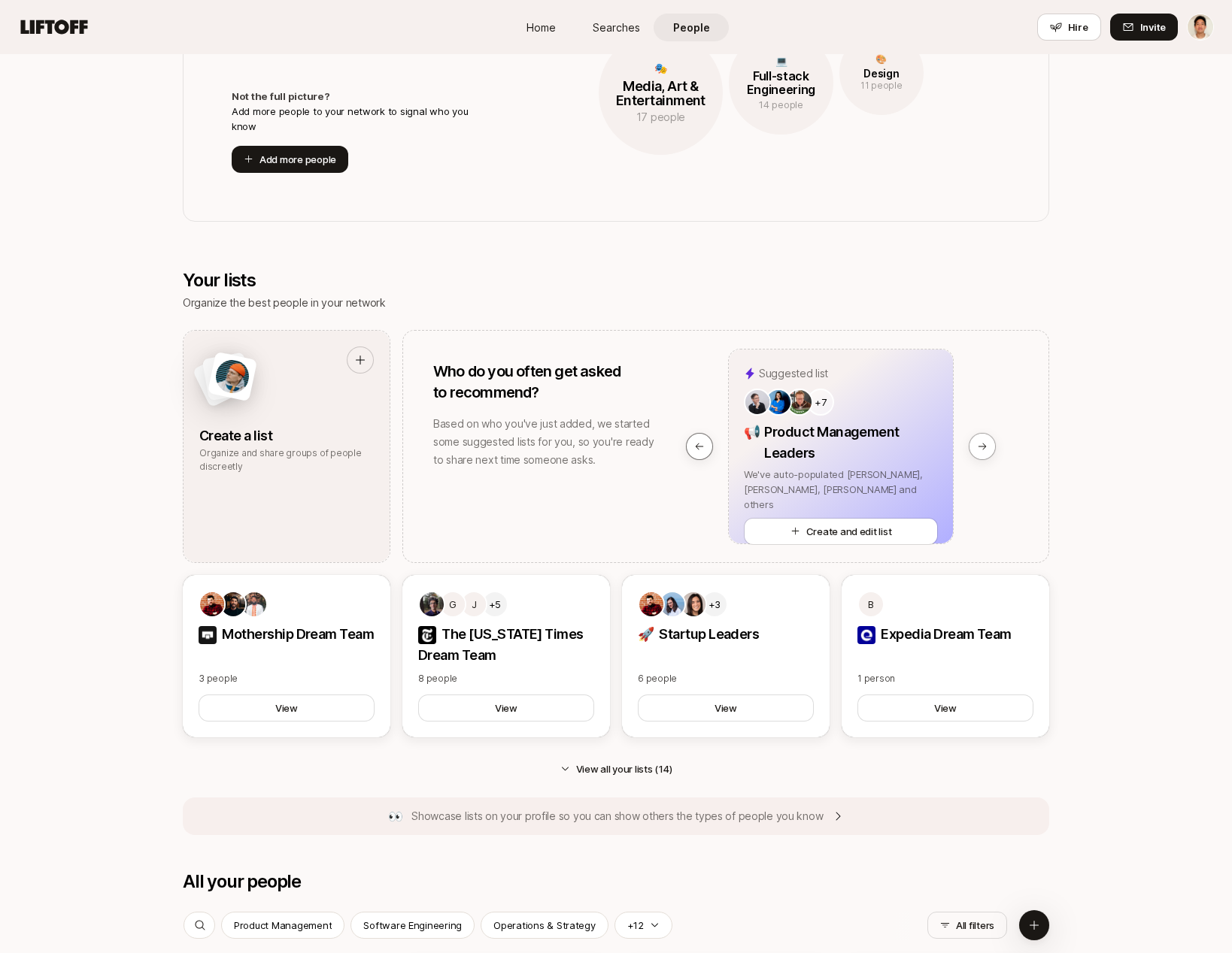
click at [705, 441] on button at bounding box center [699, 447] width 27 height 27
